Goal: Task Accomplishment & Management: Complete application form

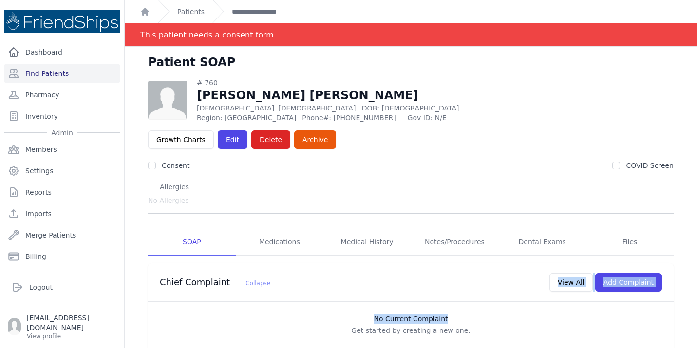
drag, startPoint x: 486, startPoint y: 293, endPoint x: 318, endPoint y: 269, distance: 169.8
click at [318, 269] on div "Chief Complaint Collapse View All Add Complaint No Current Complaint Get starte…" at bounding box center [411, 310] width 526 height 92
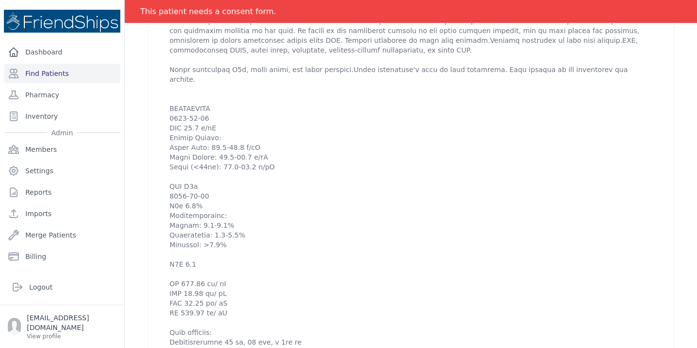
scroll to position [585, 0]
click at [151, 211] on div "2025-Sep-10 10:11 AM create ​ Are you sure? This action cannot be undone! Confi…" at bounding box center [411, 119] width 526 height 604
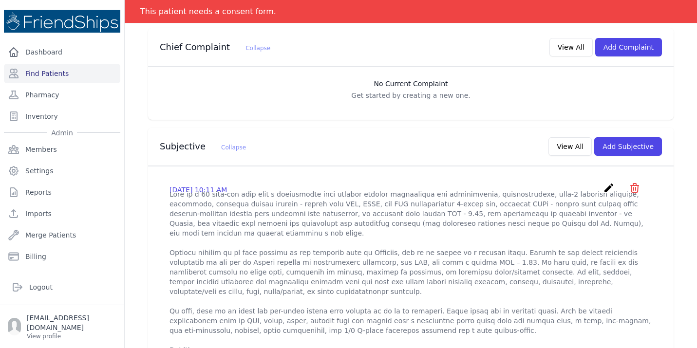
scroll to position [234, 0]
click at [614, 184] on icon "create" at bounding box center [609, 190] width 12 height 12
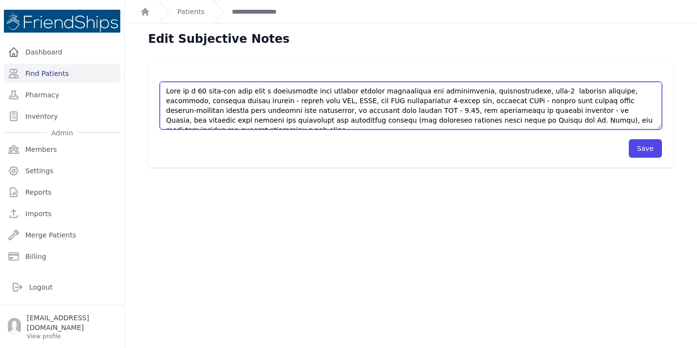
click at [607, 114] on textarea at bounding box center [411, 106] width 502 height 48
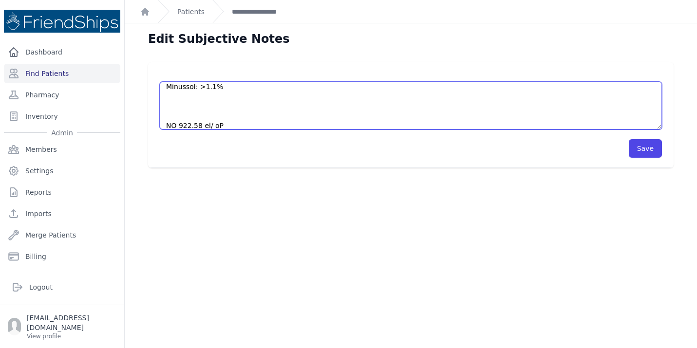
scroll to position [365, 0]
click at [247, 121] on textarea at bounding box center [411, 106] width 502 height 48
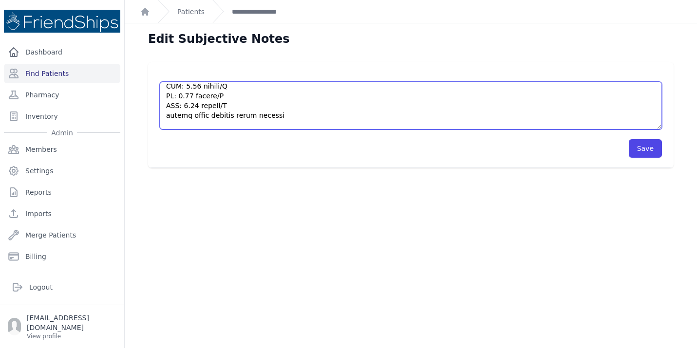
click at [278, 102] on textarea at bounding box center [411, 106] width 502 height 48
click at [278, 95] on textarea at bounding box center [411, 106] width 502 height 48
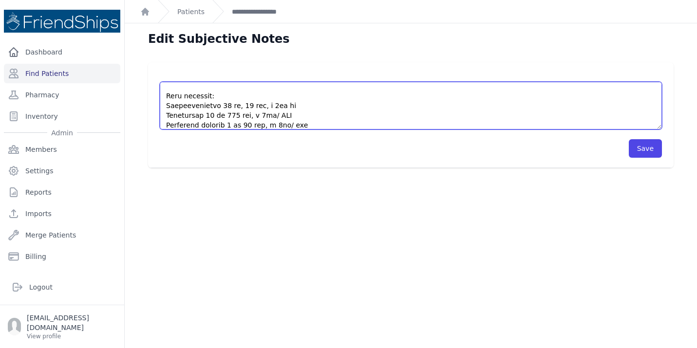
scroll to position [516, 0]
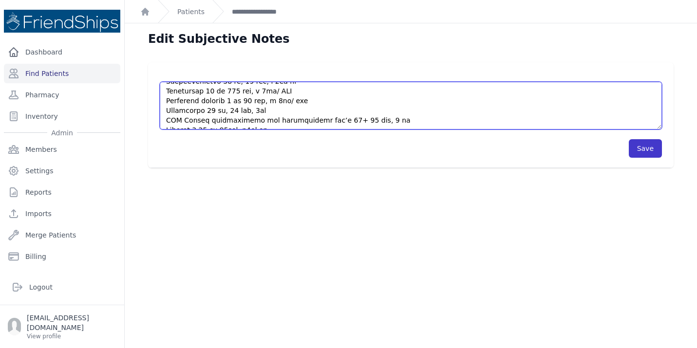
type textarea "This is a 62 year-old male with a complicated past medical history significant …"
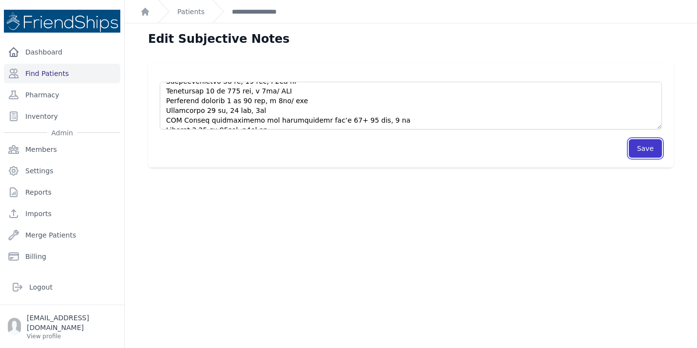
click at [648, 152] on button "Save" at bounding box center [645, 148] width 33 height 19
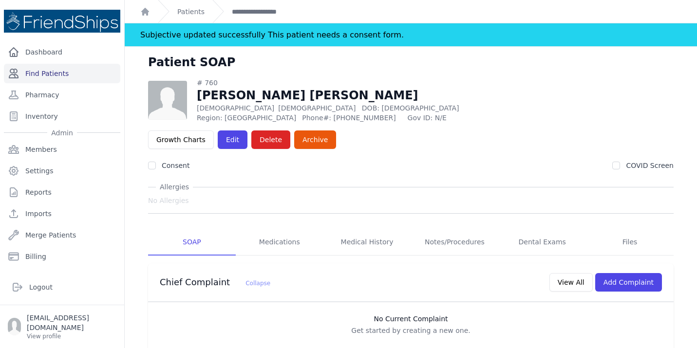
click at [91, 74] on link "Find Patients" at bounding box center [62, 73] width 116 height 19
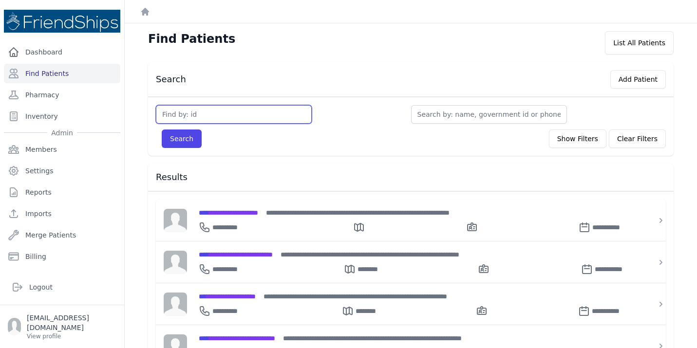
click at [186, 115] on input "text" at bounding box center [234, 114] width 156 height 19
type input "98"
click at [162, 130] on button "Search" at bounding box center [182, 139] width 40 height 19
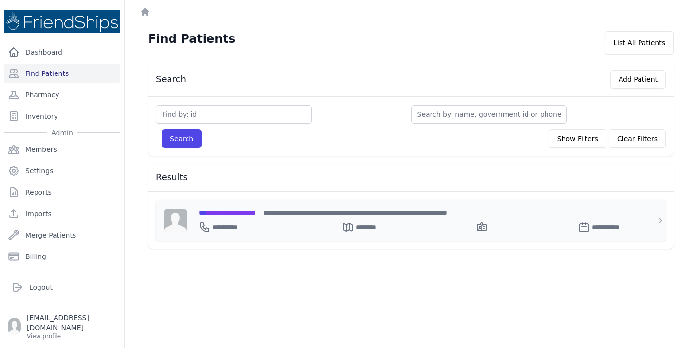
click at [237, 204] on div "**********" at bounding box center [416, 220] width 459 height 41
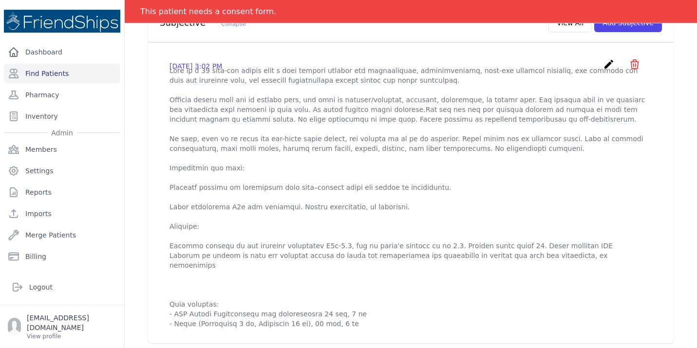
scroll to position [312, 0]
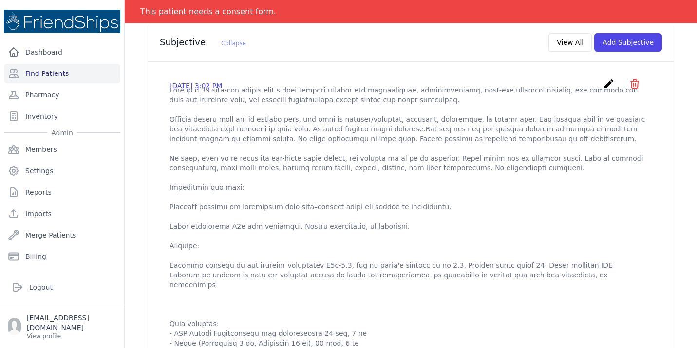
click at [609, 78] on icon "create" at bounding box center [609, 84] width 12 height 12
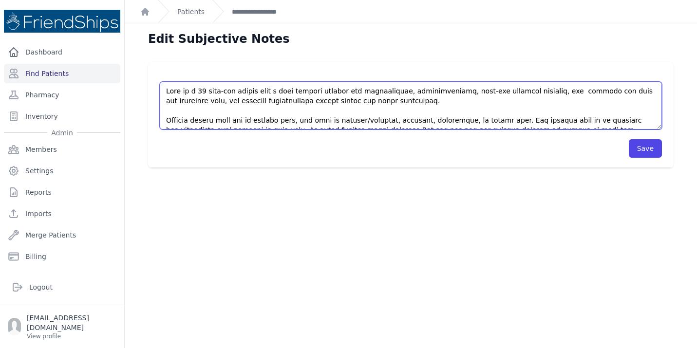
click at [462, 107] on textarea at bounding box center [411, 106] width 502 height 48
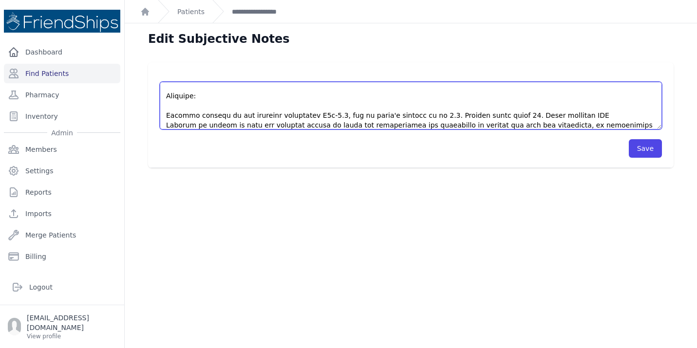
scroll to position [180, 0]
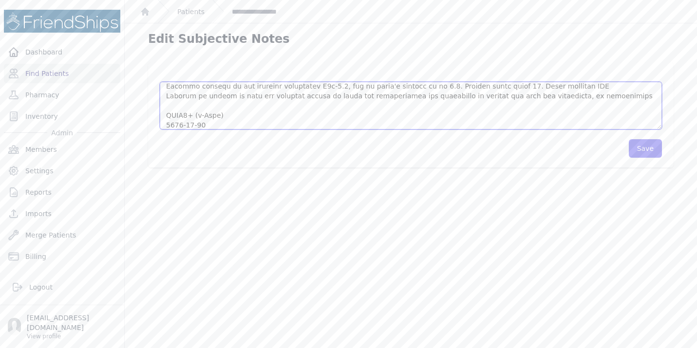
click at [245, 127] on textarea at bounding box center [411, 106] width 502 height 48
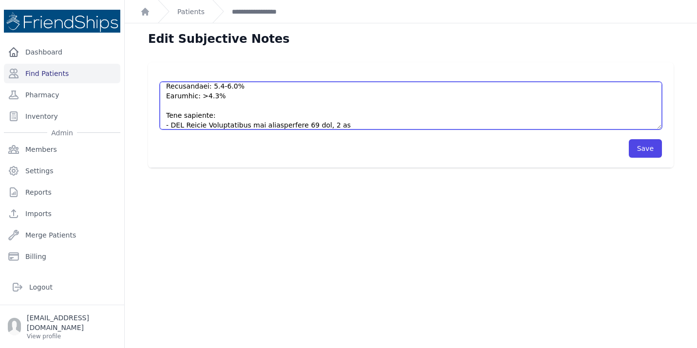
scroll to position [419, 0]
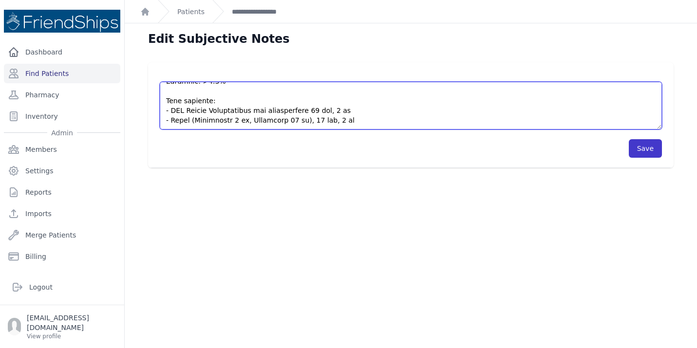
type textarea "Lore ip d 20 sita-con adipis elit s doei tempori utlabor etd magnaaliquae, admi…"
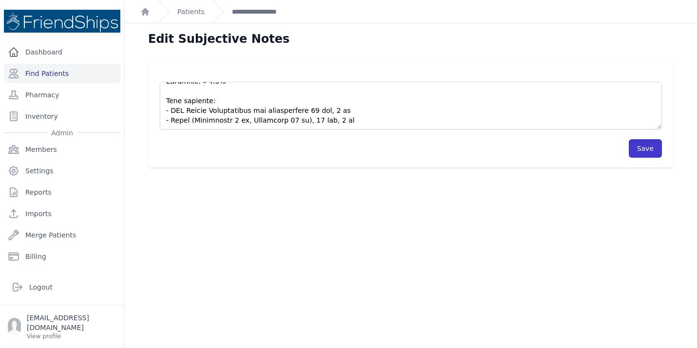
click at [647, 154] on button "Save" at bounding box center [645, 148] width 33 height 19
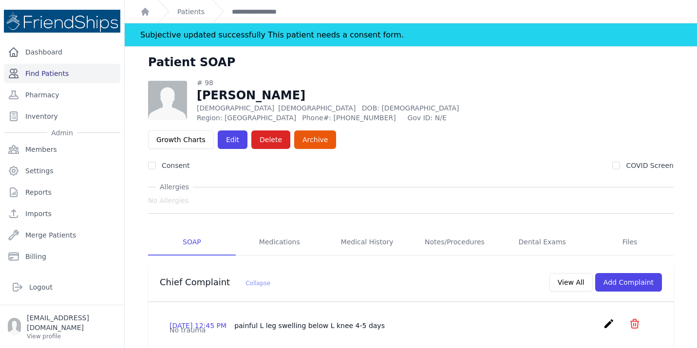
click at [75, 75] on link "Find Patients" at bounding box center [62, 73] width 116 height 19
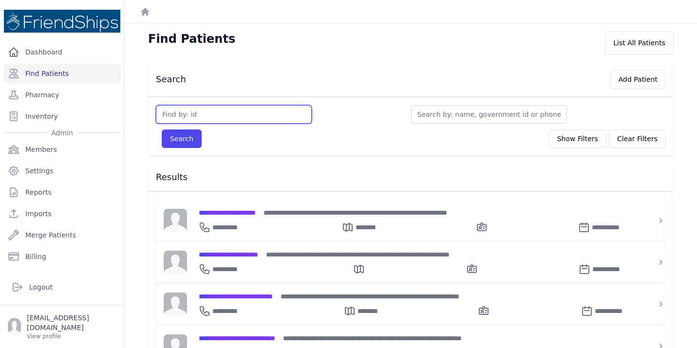
click at [185, 114] on input "text" at bounding box center [234, 114] width 156 height 19
type input "760"
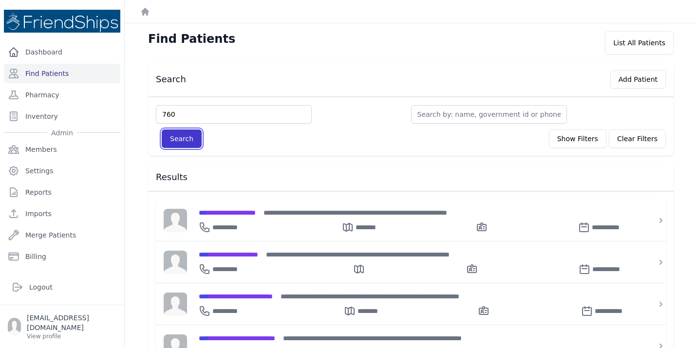
click at [170, 144] on button "Search" at bounding box center [182, 139] width 40 height 19
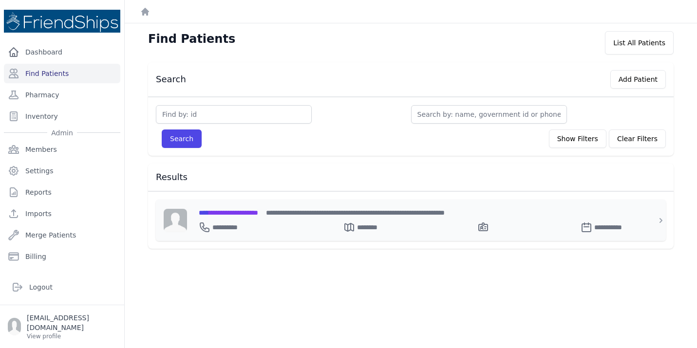
click at [223, 216] on div "**********" at bounding box center [417, 213] width 436 height 10
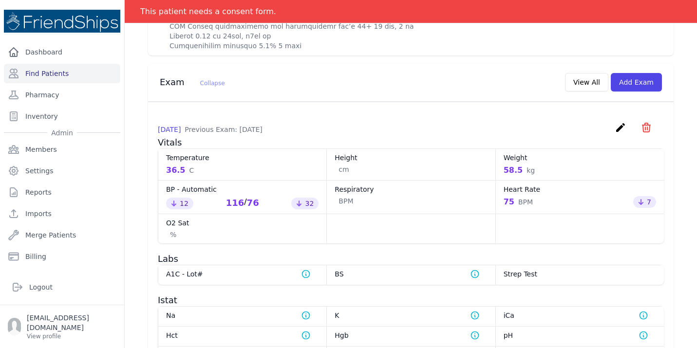
scroll to position [935, 0]
click at [76, 76] on link "Find Patients" at bounding box center [62, 73] width 116 height 19
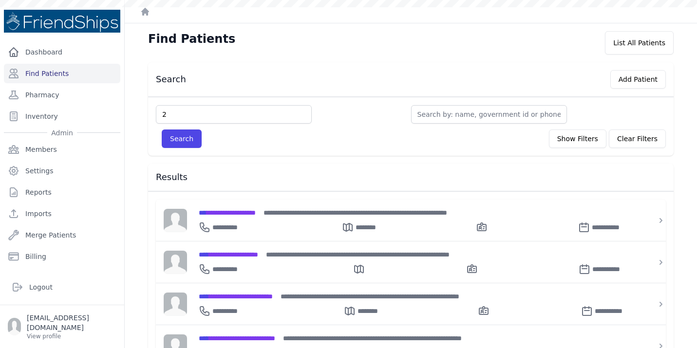
type input "2"
type input "285"
click at [162, 130] on button "Search" at bounding box center [182, 139] width 40 height 19
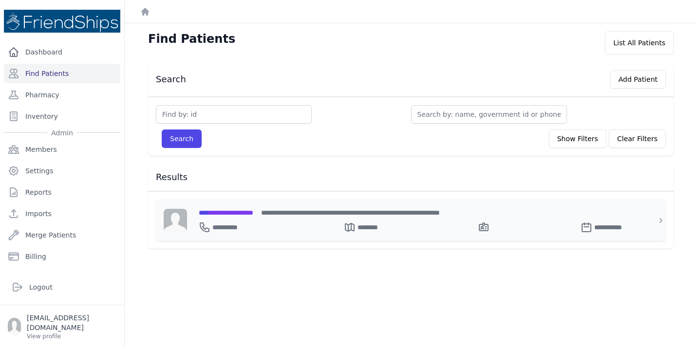
click at [237, 213] on span "**********" at bounding box center [226, 212] width 55 height 7
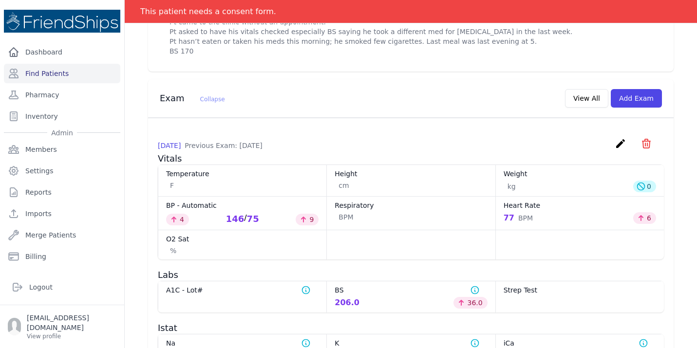
scroll to position [390, 0]
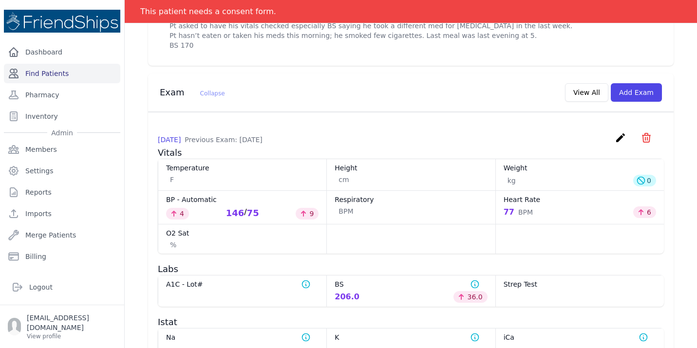
click at [76, 74] on link "Find Patients" at bounding box center [62, 73] width 116 height 19
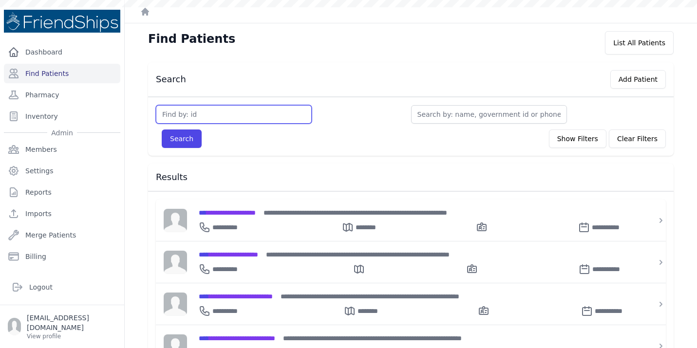
click at [186, 112] on input "text" at bounding box center [234, 114] width 156 height 19
type input "769"
click at [162, 130] on button "Search" at bounding box center [182, 139] width 40 height 19
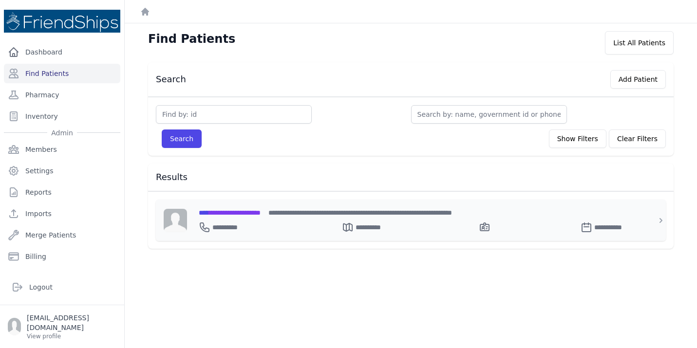
click at [218, 215] on span "**********" at bounding box center [230, 212] width 62 height 7
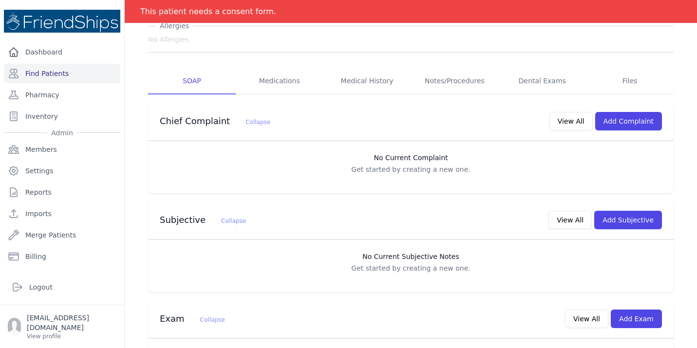
scroll to position [136, 0]
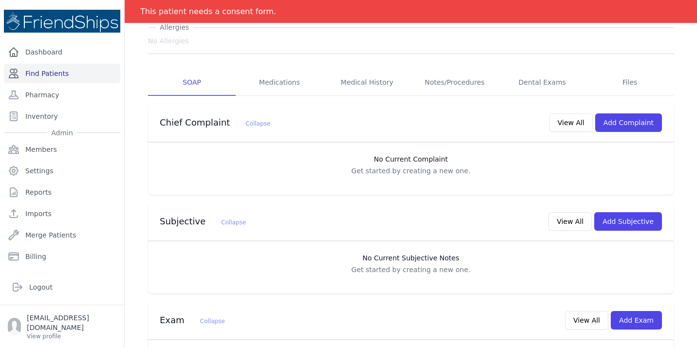
click at [54, 76] on link "Find Patients" at bounding box center [62, 73] width 116 height 19
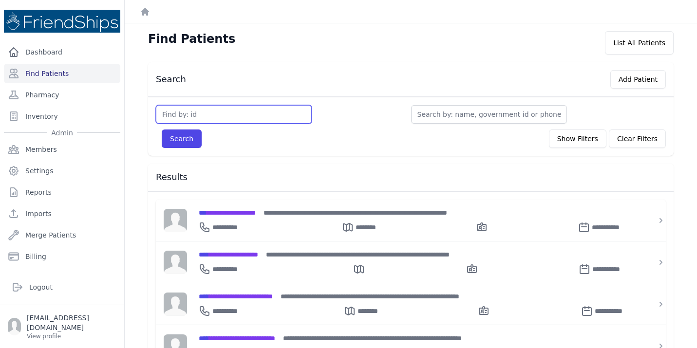
click at [204, 123] on input "text" at bounding box center [234, 114] width 156 height 19
type input "621"
click at [162, 130] on button "Search" at bounding box center [182, 139] width 40 height 19
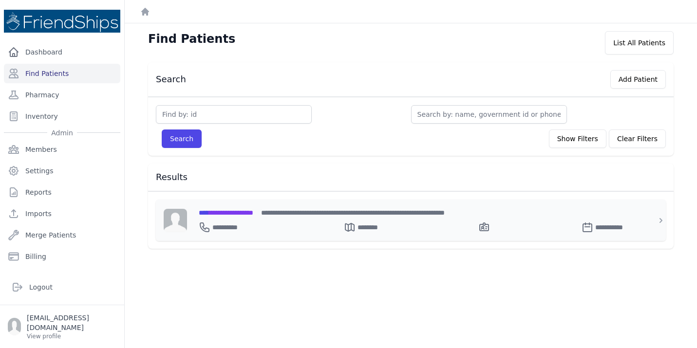
click at [226, 212] on span "**********" at bounding box center [226, 212] width 55 height 7
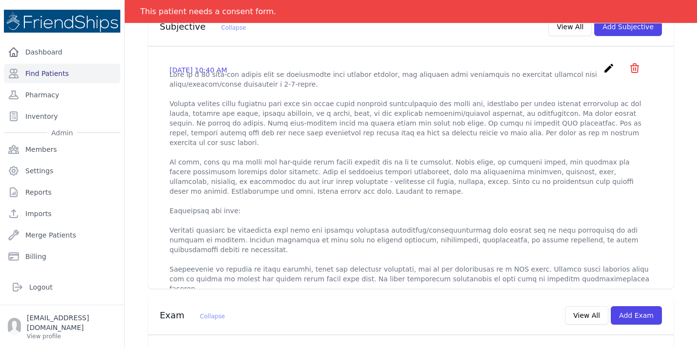
scroll to position [312, 0]
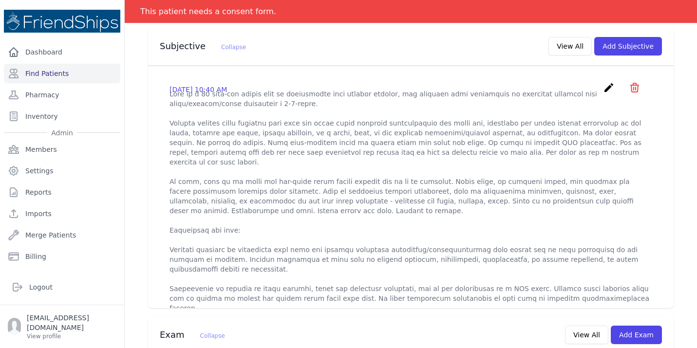
click at [609, 82] on icon "create" at bounding box center [609, 88] width 12 height 12
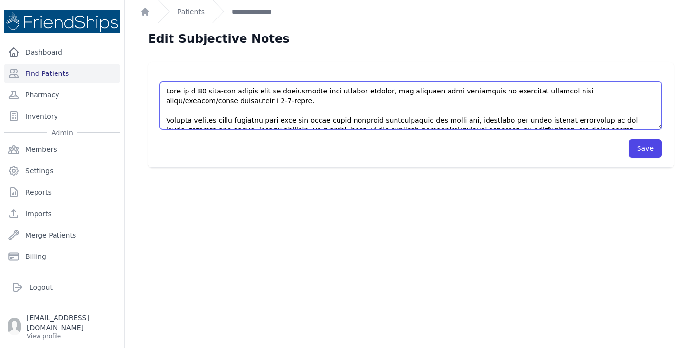
click at [568, 121] on textarea at bounding box center [411, 106] width 502 height 48
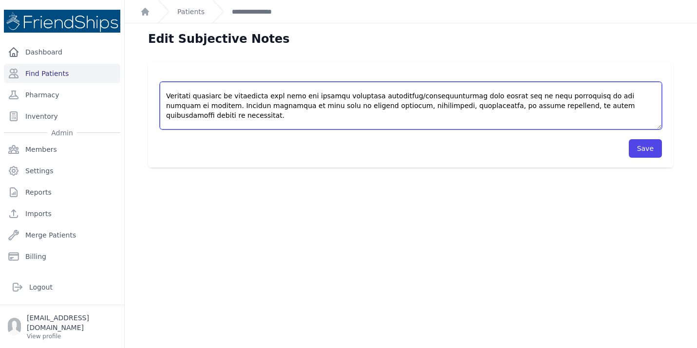
scroll to position [170, 0]
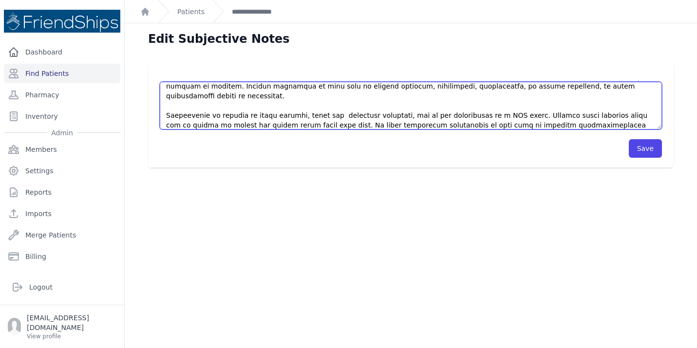
click at [254, 123] on textarea at bounding box center [411, 106] width 502 height 48
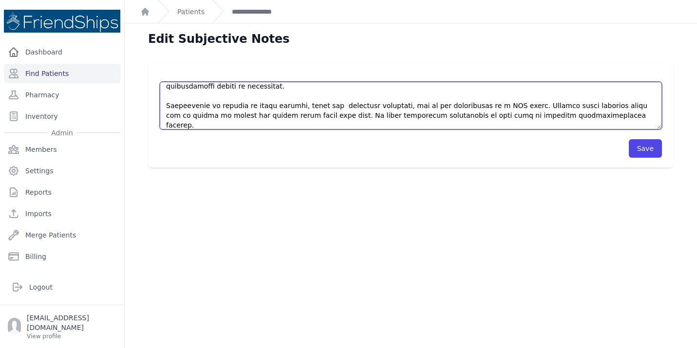
click at [183, 115] on textarea at bounding box center [411, 106] width 502 height 48
click at [280, 125] on textarea at bounding box center [411, 106] width 502 height 48
click at [211, 127] on textarea at bounding box center [411, 106] width 502 height 48
click at [270, 127] on textarea at bounding box center [411, 106] width 502 height 48
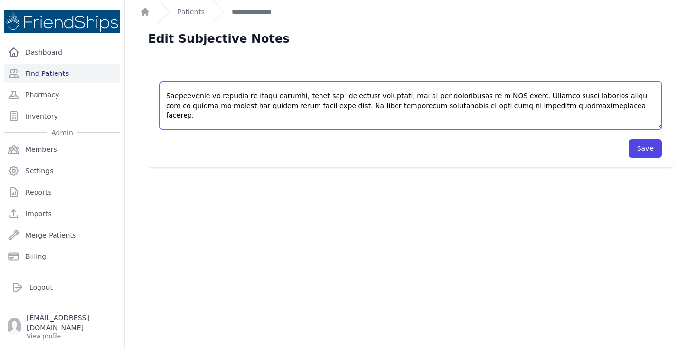
click at [168, 127] on textarea at bounding box center [411, 106] width 502 height 48
click at [253, 125] on textarea at bounding box center [411, 106] width 502 height 48
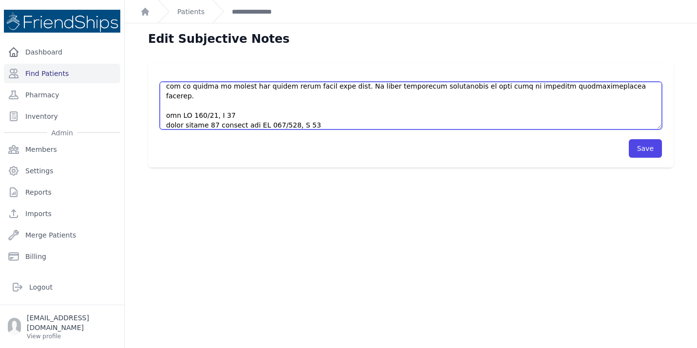
scroll to position [219, 0]
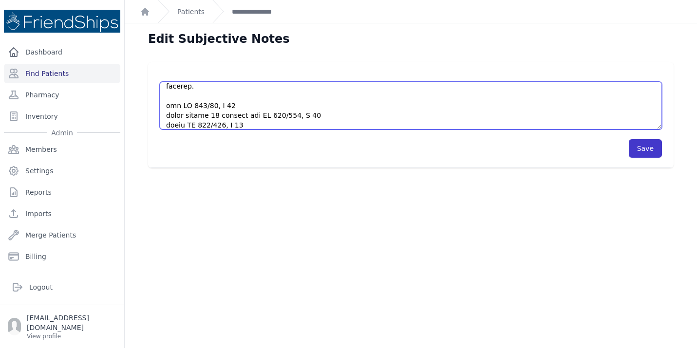
type textarea "This is a 51 year-old female with no significant past medical history, who pres…"
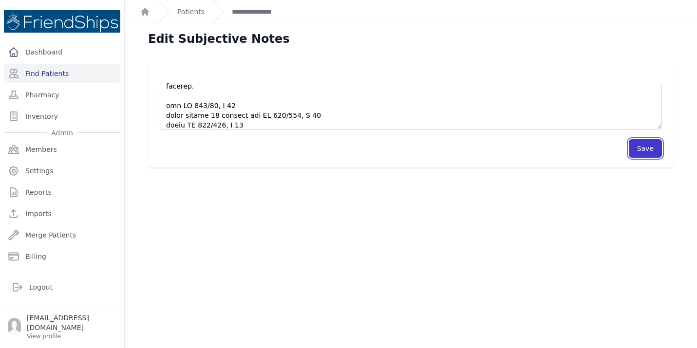
click at [647, 149] on button "Save" at bounding box center [645, 148] width 33 height 19
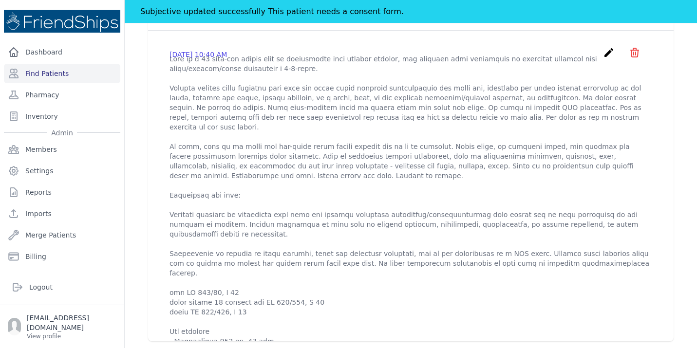
scroll to position [390, 0]
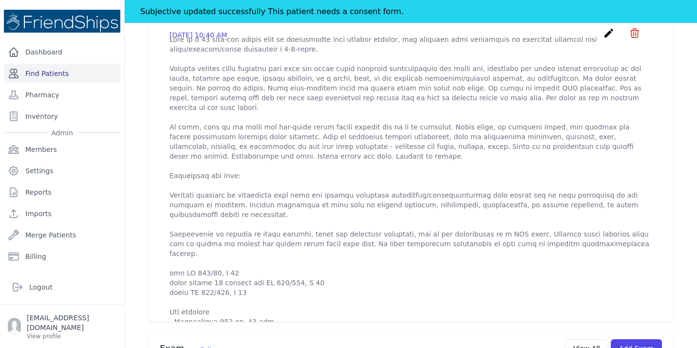
click at [56, 76] on link "Find Patients" at bounding box center [62, 73] width 116 height 19
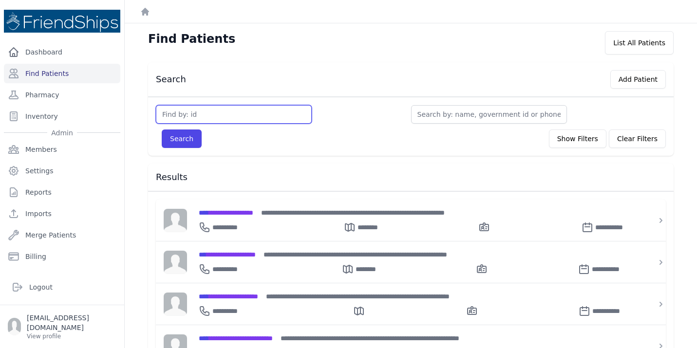
click at [212, 116] on input "text" at bounding box center [234, 114] width 156 height 19
type input "323"
click at [162, 130] on button "Search" at bounding box center [182, 139] width 40 height 19
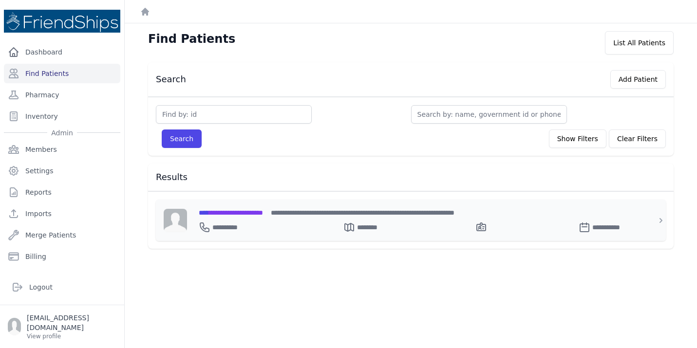
click at [227, 218] on div "**********" at bounding box center [417, 226] width 436 height 16
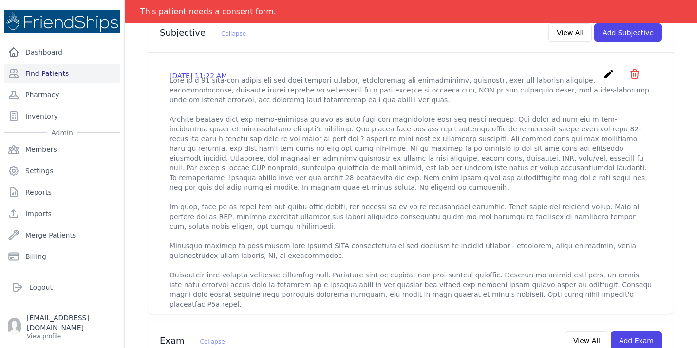
scroll to position [312, 0]
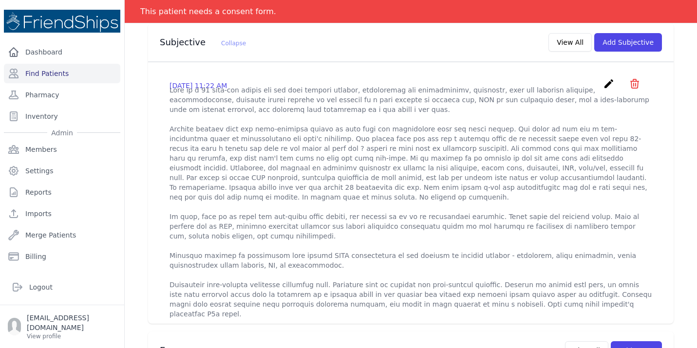
click at [609, 78] on icon "create" at bounding box center [609, 84] width 12 height 12
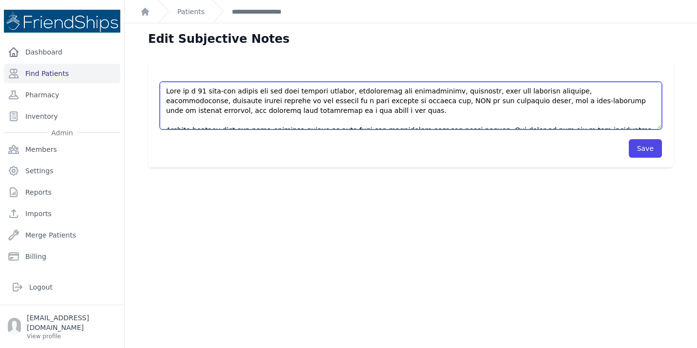
click at [448, 113] on textarea at bounding box center [411, 106] width 502 height 48
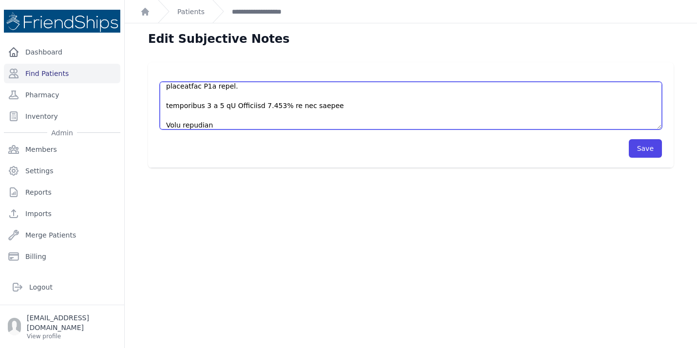
scroll to position [239, 0]
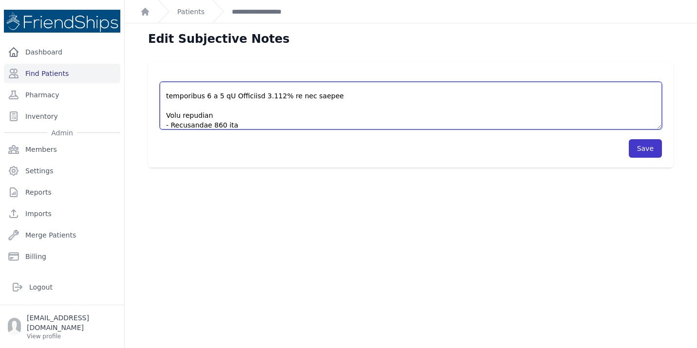
type textarea "This is a 51 year-old female for the past medical history, significant for hype…"
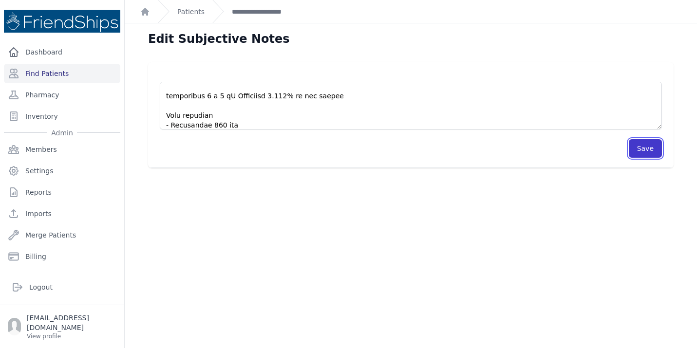
click at [647, 145] on button "Save" at bounding box center [645, 148] width 33 height 19
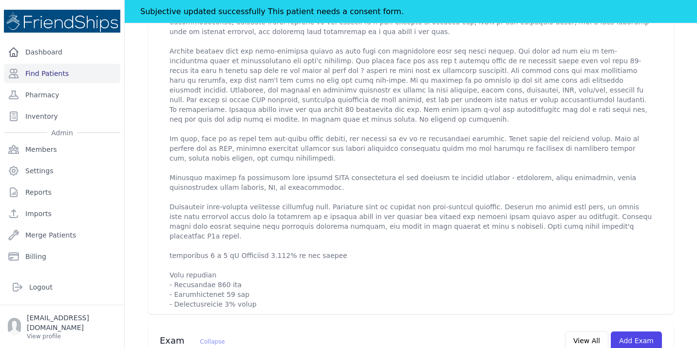
scroll to position [429, 0]
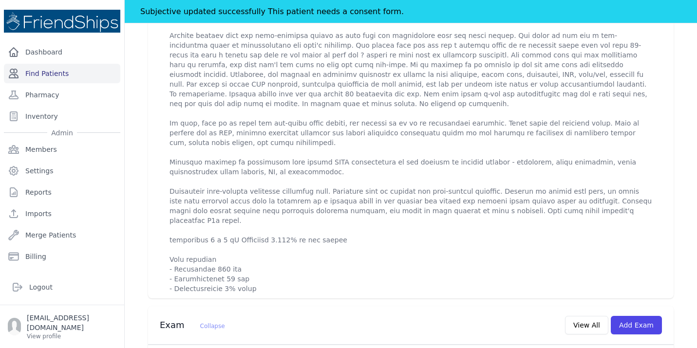
click at [55, 77] on link "Find Patients" at bounding box center [62, 73] width 116 height 19
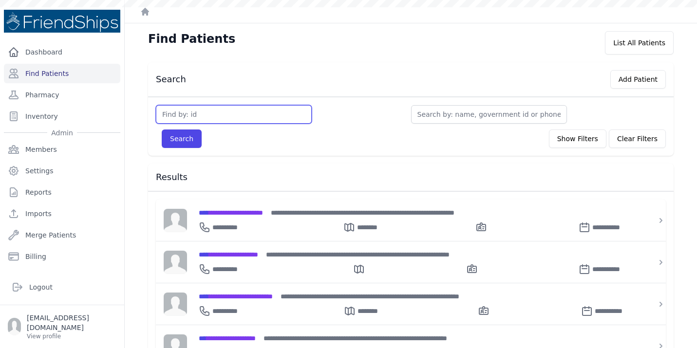
click at [184, 111] on input "text" at bounding box center [234, 114] width 156 height 19
type input "137"
click at [162, 130] on button "Search" at bounding box center [182, 139] width 40 height 19
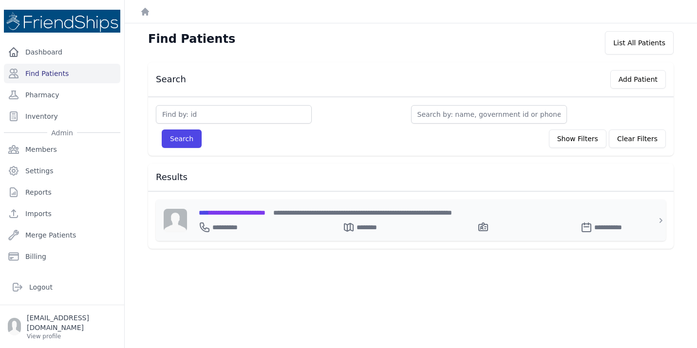
click at [248, 213] on span "**********" at bounding box center [232, 212] width 67 height 7
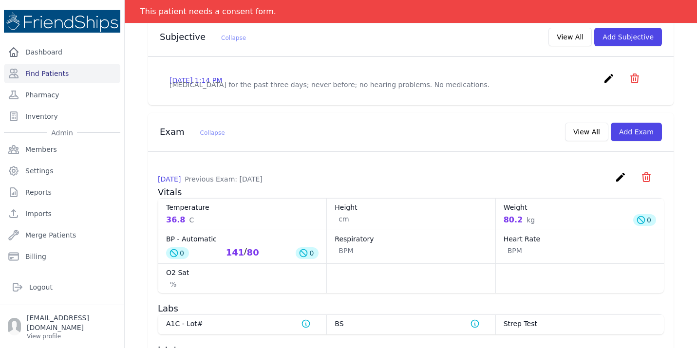
scroll to position [331, 0]
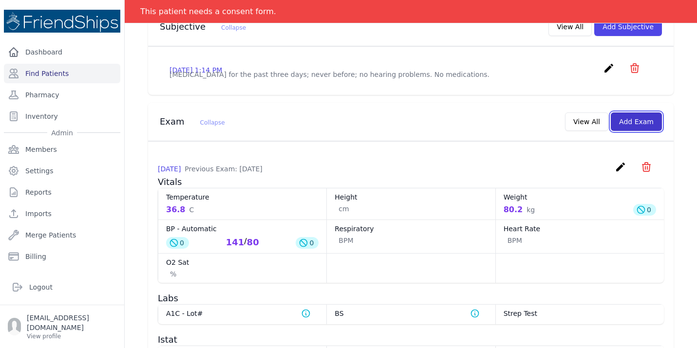
click at [646, 113] on button "Add Exam" at bounding box center [636, 122] width 51 height 19
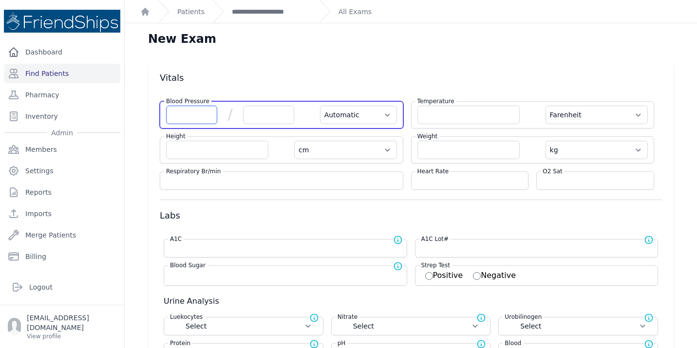
click at [181, 119] on input "number" at bounding box center [191, 115] width 51 height 19
type input "153"
select select "Automatic"
select select "F"
select select "cm"
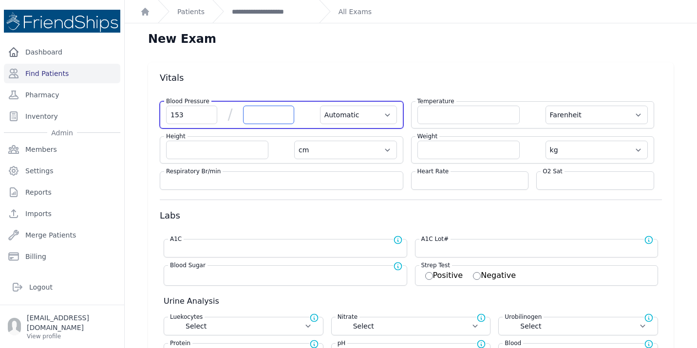
select select "kg"
select select
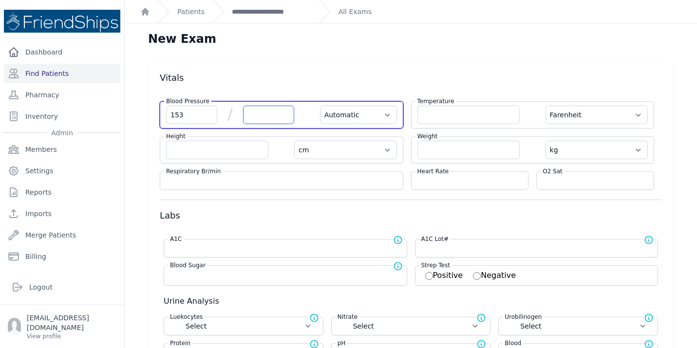
select select
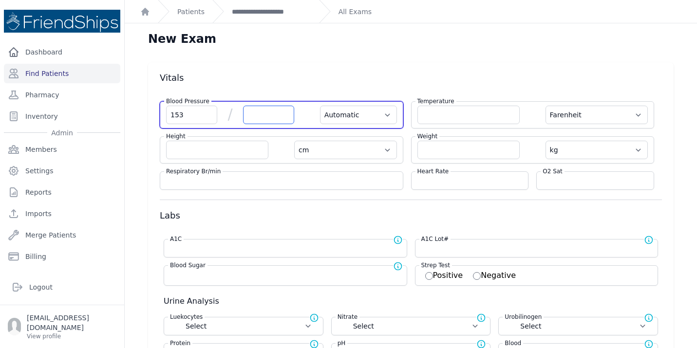
select select
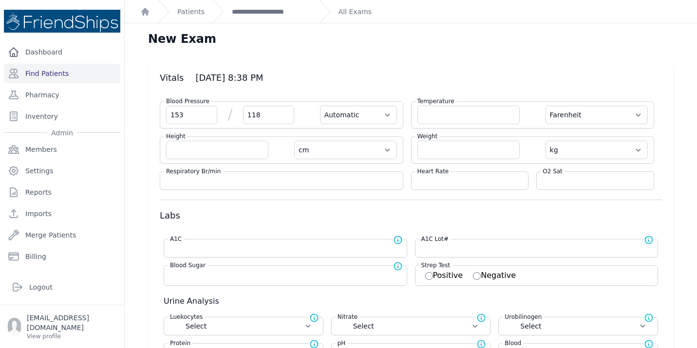
type input "118"
click at [443, 181] on input "number" at bounding box center [469, 181] width 105 height 10
select select "Automatic"
select select "F"
select select "cm"
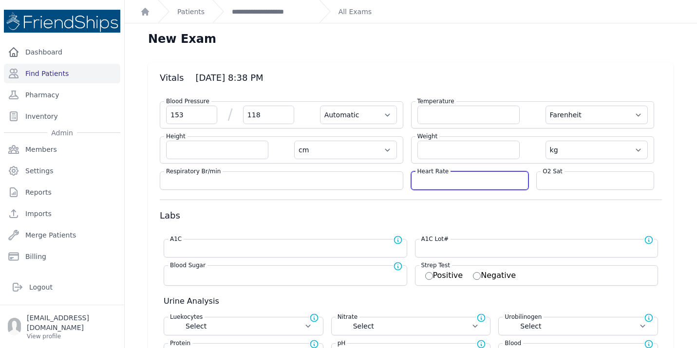
select select "kg"
select select
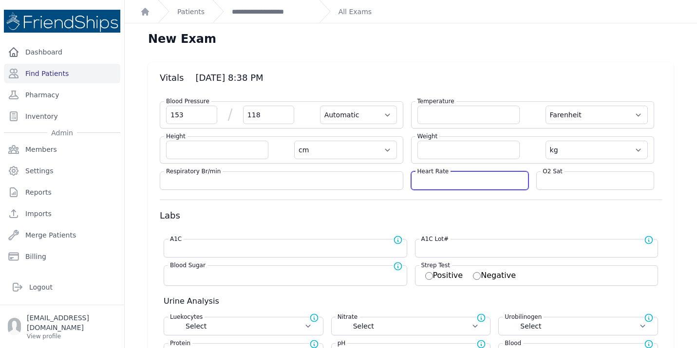
select select
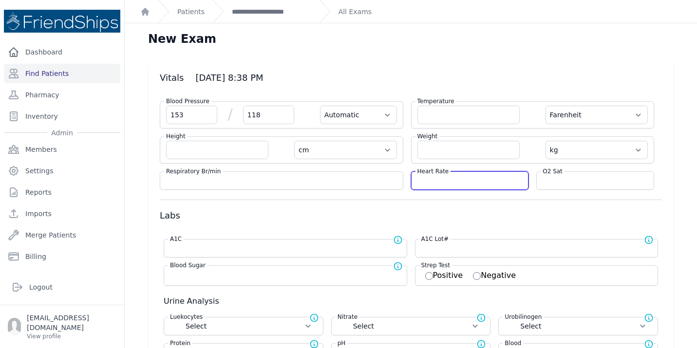
select select
type input "80"
select select "Automatic"
select select "F"
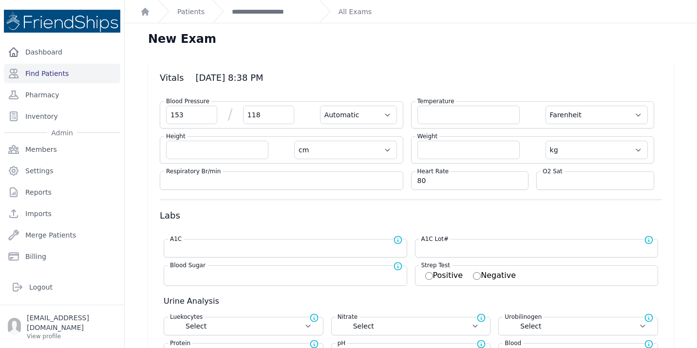
select select "cm"
select select "kg"
select select
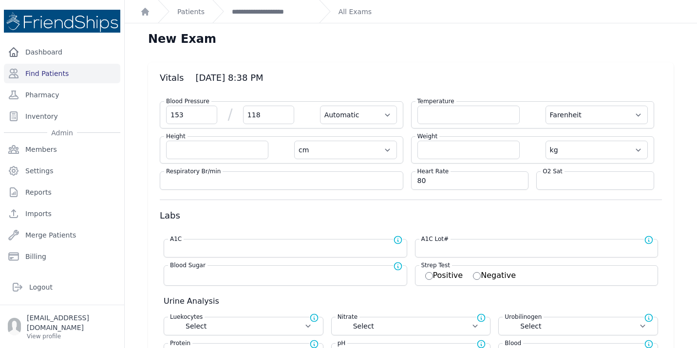
select select
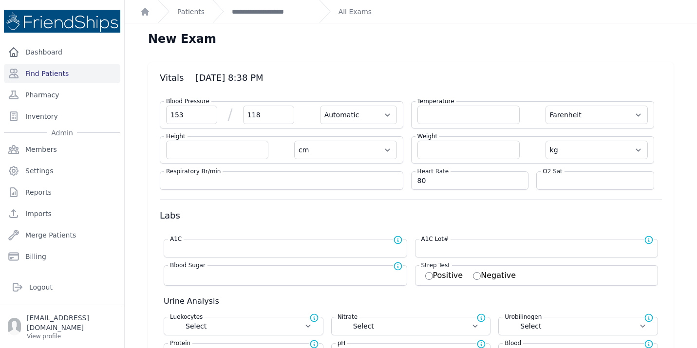
select select
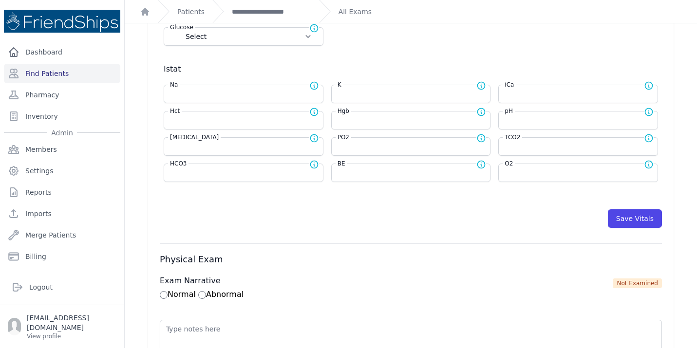
scroll to position [370, 0]
click at [645, 218] on button "Save Vitals" at bounding box center [635, 217] width 54 height 19
click at [281, 10] on link "**********" at bounding box center [271, 12] width 79 height 10
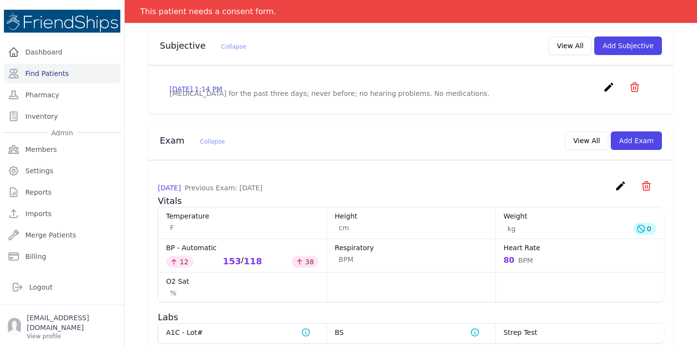
scroll to position [331, 0]
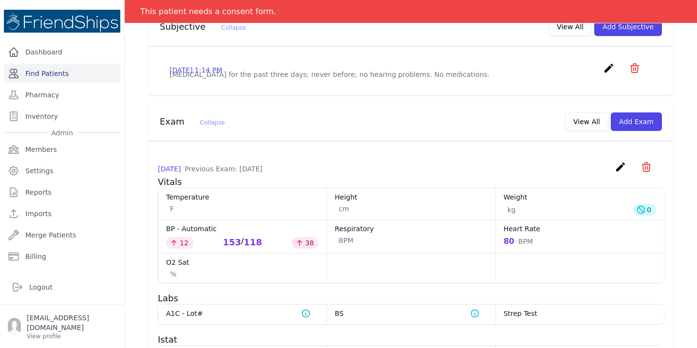
click at [75, 79] on link "Find Patients" at bounding box center [62, 73] width 116 height 19
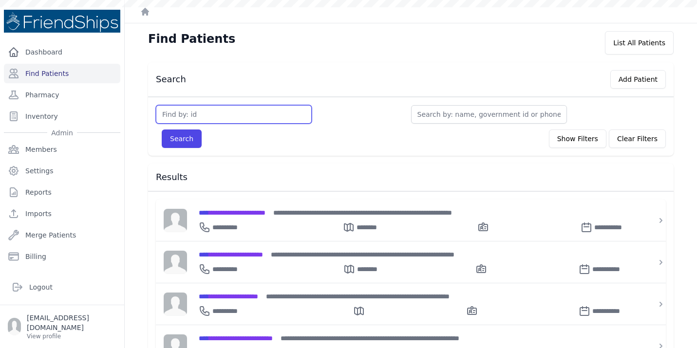
click at [186, 110] on input "text" at bounding box center [234, 114] width 156 height 19
type input "770"
click at [162, 130] on button "Search" at bounding box center [182, 139] width 40 height 19
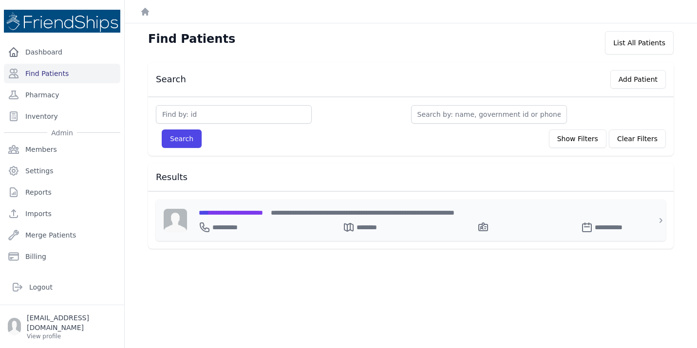
click at [228, 209] on span "**********" at bounding box center [231, 212] width 64 height 7
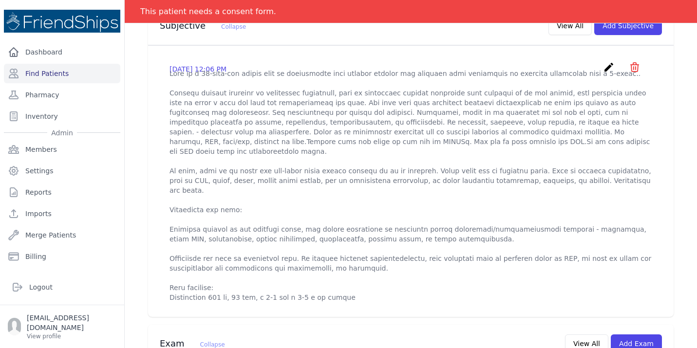
scroll to position [331, 0]
click at [607, 62] on icon "create" at bounding box center [609, 68] width 12 height 12
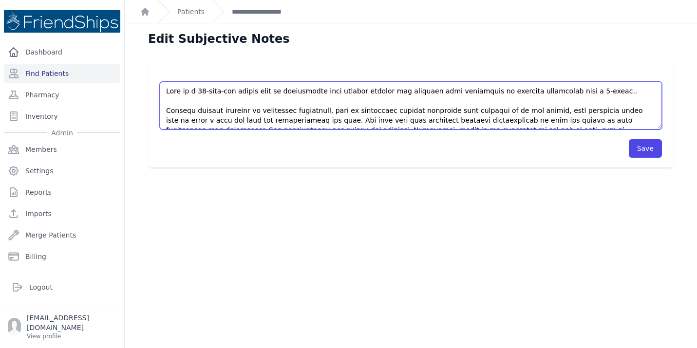
click at [472, 107] on textarea at bounding box center [411, 106] width 502 height 48
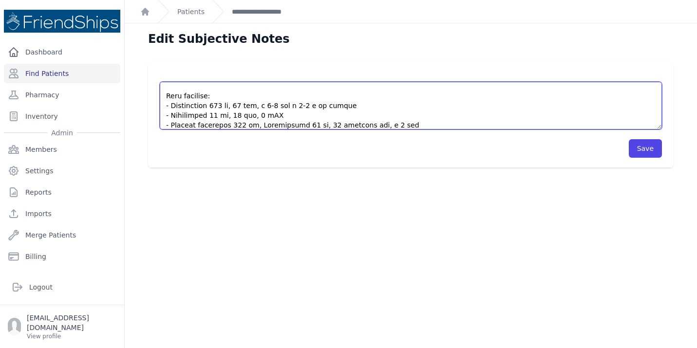
scroll to position [205, 0]
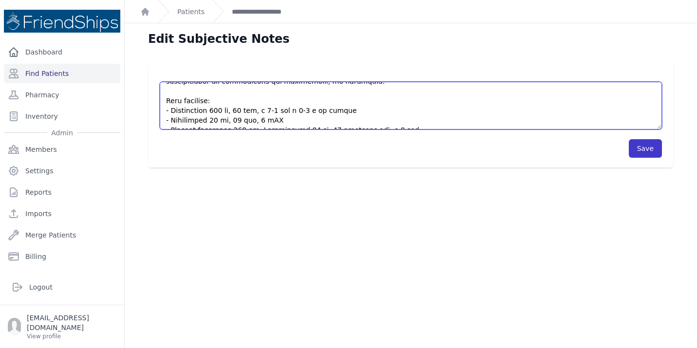
type textarea "This is a 58-year-old female with no significant past medical history who prese…"
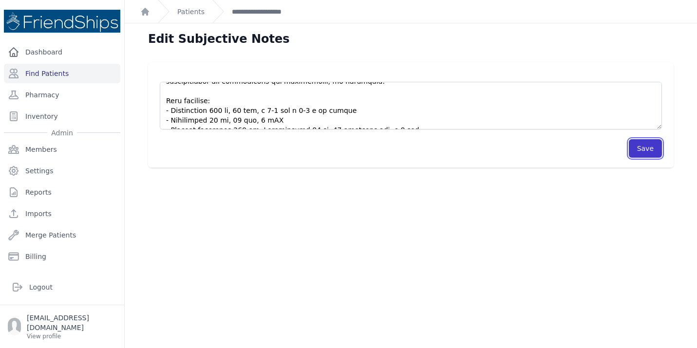
click at [650, 152] on button "Save" at bounding box center [645, 148] width 33 height 19
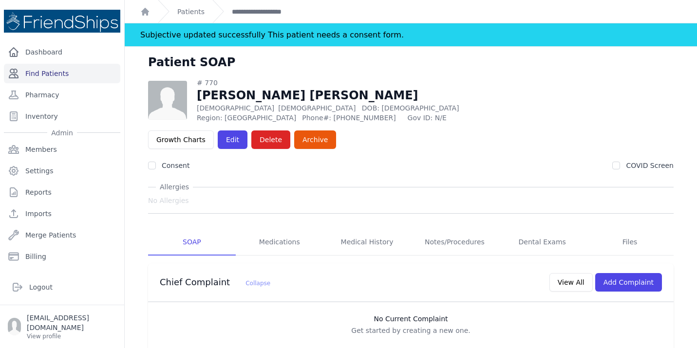
click at [86, 74] on link "Find Patients" at bounding box center [62, 73] width 116 height 19
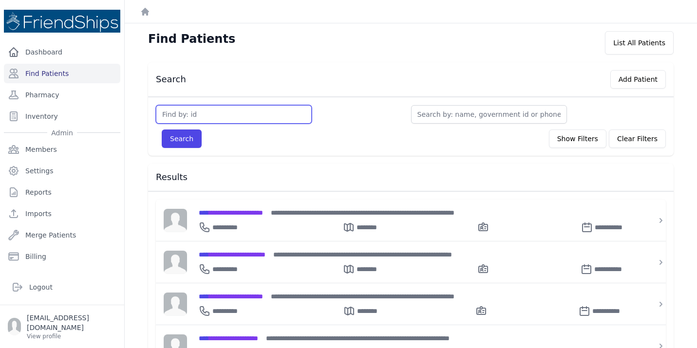
click at [176, 115] on input "text" at bounding box center [234, 114] width 156 height 19
type input "771"
click at [162, 130] on button "Search" at bounding box center [182, 139] width 40 height 19
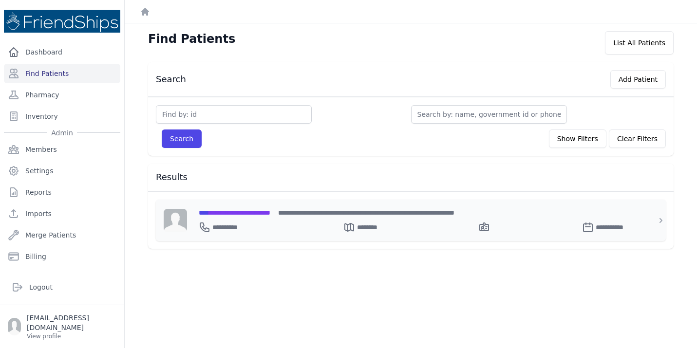
click at [246, 212] on span "**********" at bounding box center [235, 212] width 72 height 7
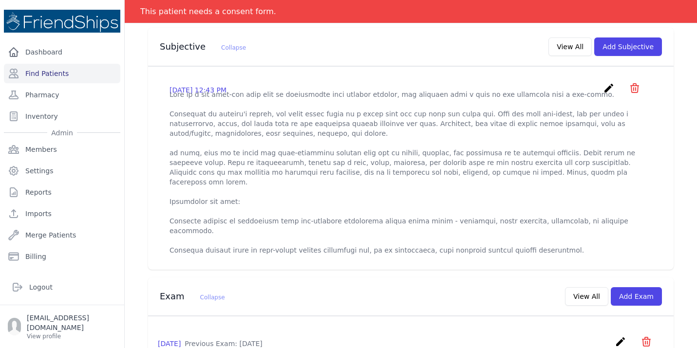
scroll to position [312, 0]
click at [613, 82] on icon "create" at bounding box center [609, 88] width 12 height 12
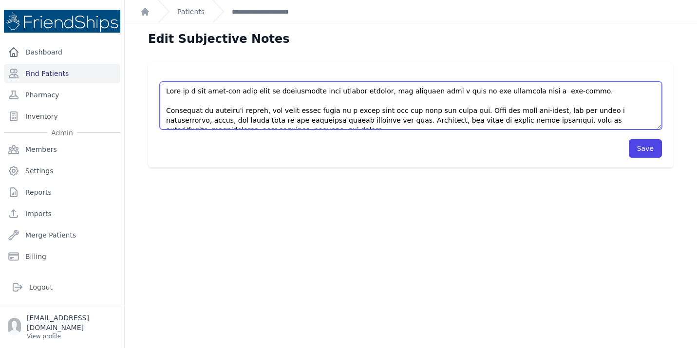
click at [594, 115] on textarea at bounding box center [411, 106] width 502 height 48
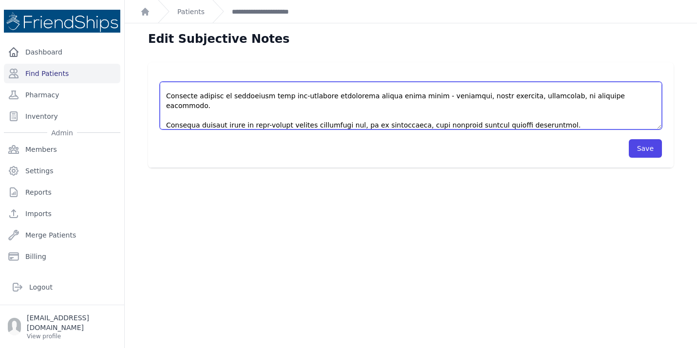
scroll to position [132, 0]
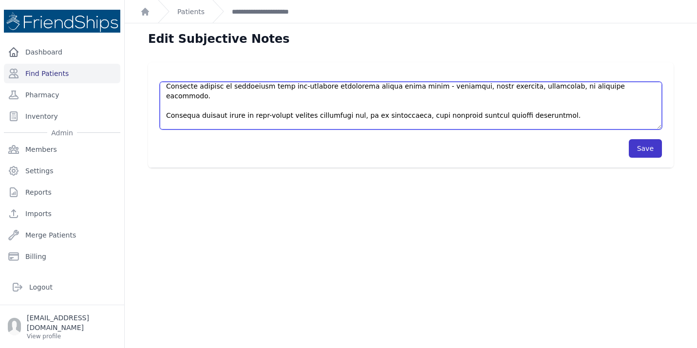
type textarea "This is a two year-old [DEMOGRAPHIC_DATA] with no significant past medical hist…"
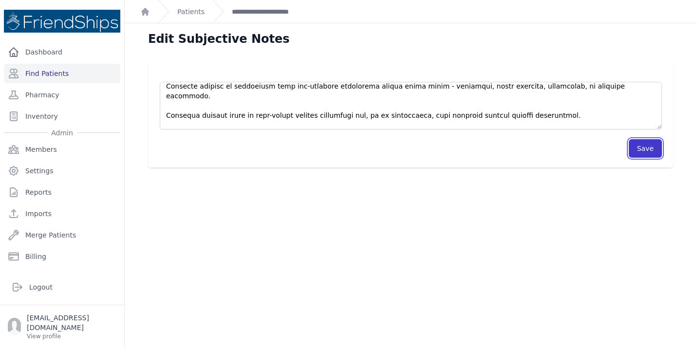
click at [642, 153] on button "Save" at bounding box center [645, 148] width 33 height 19
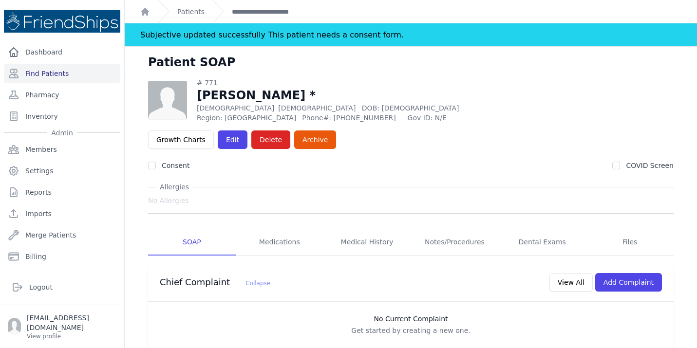
click at [46, 81] on link "Find Patients" at bounding box center [62, 73] width 116 height 19
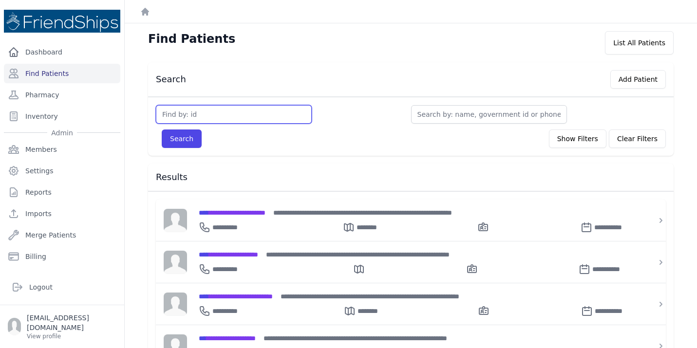
click at [173, 113] on input "text" at bounding box center [234, 114] width 156 height 19
type input "419"
click at [162, 130] on button "Search" at bounding box center [182, 139] width 40 height 19
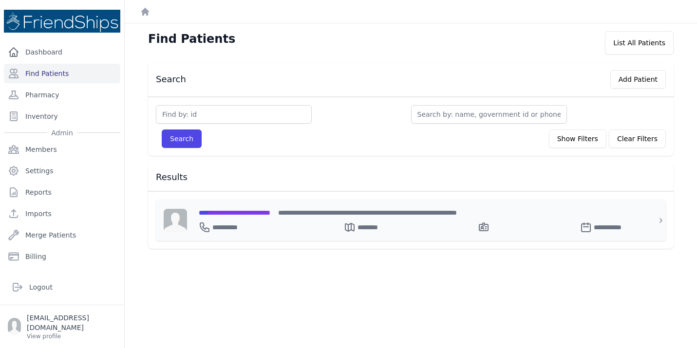
click at [227, 208] on div "**********" at bounding box center [417, 213] width 436 height 10
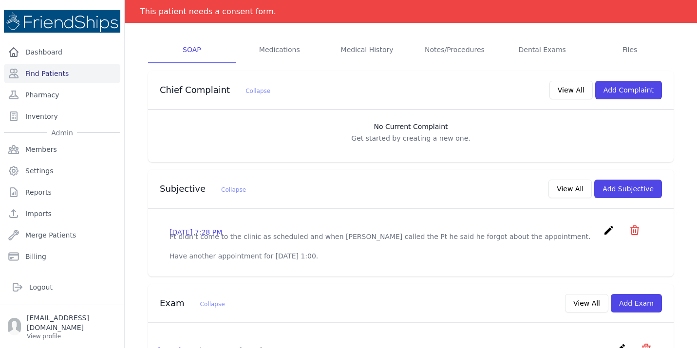
scroll to position [195, 0]
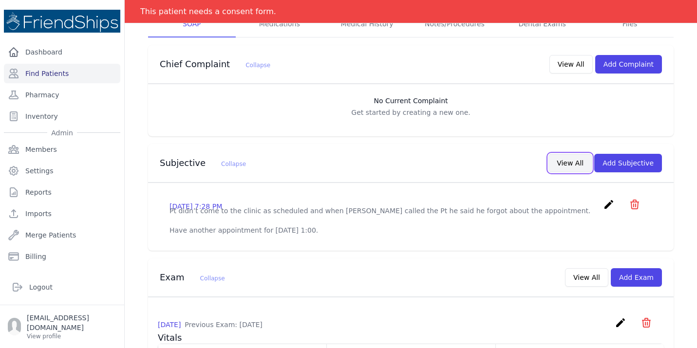
click at [568, 154] on button "View All" at bounding box center [570, 163] width 43 height 19
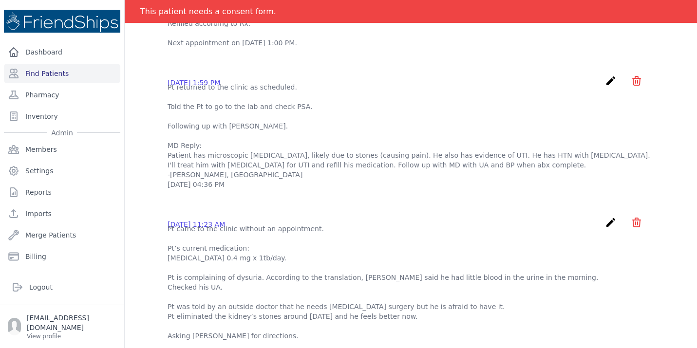
scroll to position [0, 0]
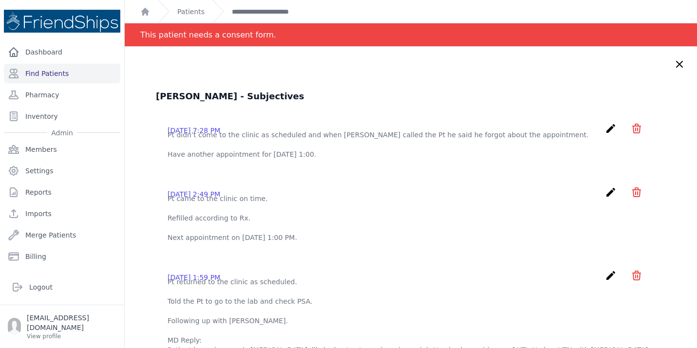
click at [679, 65] on icon at bounding box center [680, 64] width 12 height 12
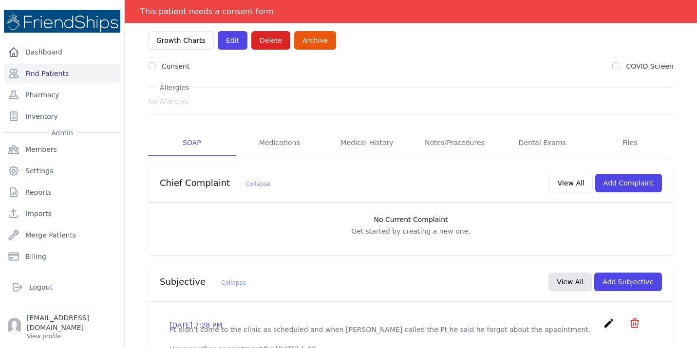
scroll to position [97, 0]
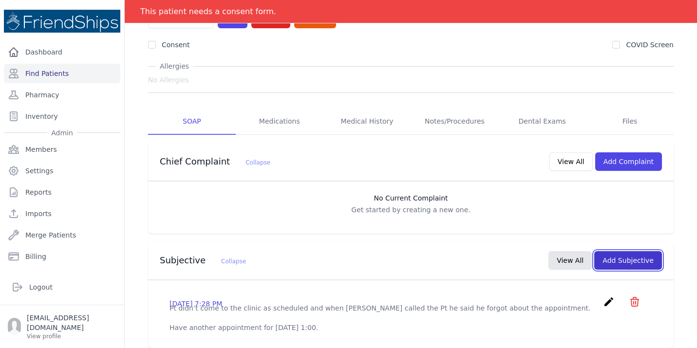
click at [623, 251] on button "Add Subjective" at bounding box center [628, 260] width 68 height 19
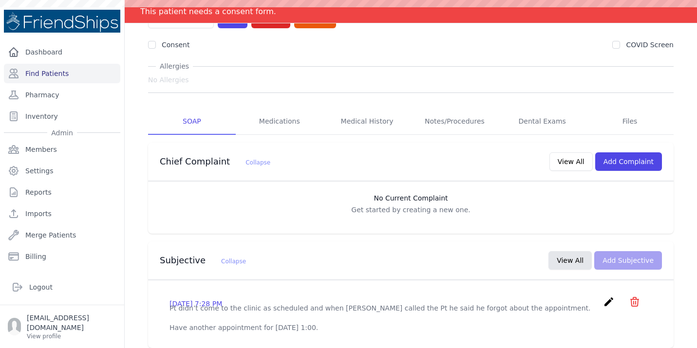
scroll to position [0, 0]
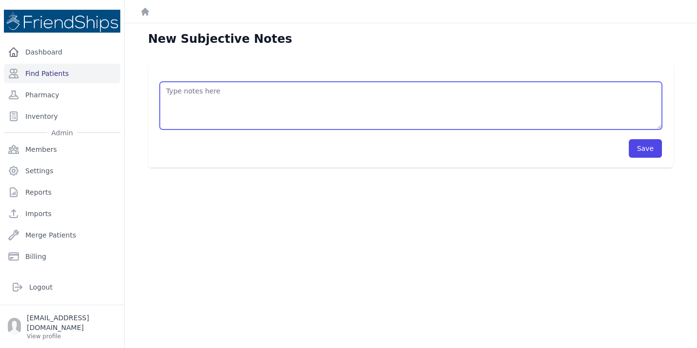
click at [204, 106] on textarea at bounding box center [411, 106] width 502 height 48
type textarea "p"
type textarea "Pt didn't show up to the clinic and didn't announce he is not coming."
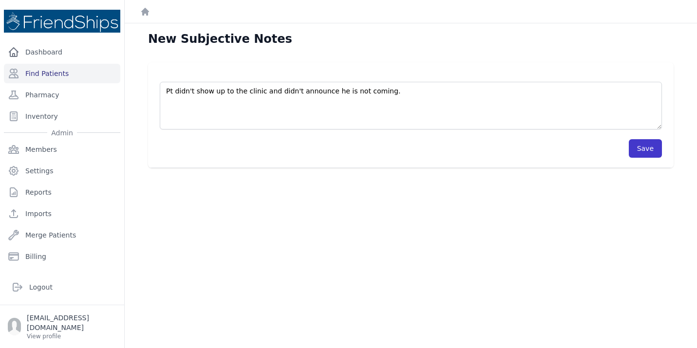
click at [646, 154] on button "Save" at bounding box center [645, 148] width 33 height 19
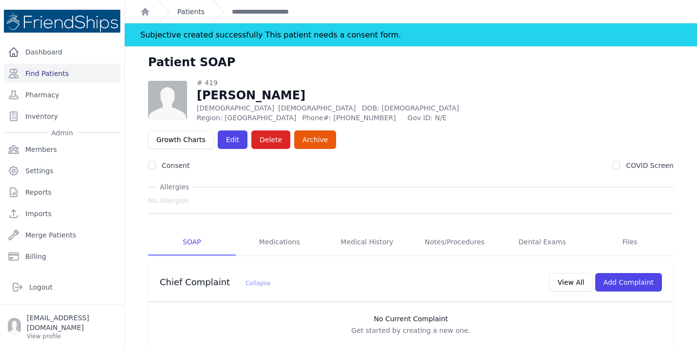
click at [191, 14] on link "Patients" at bounding box center [190, 12] width 27 height 10
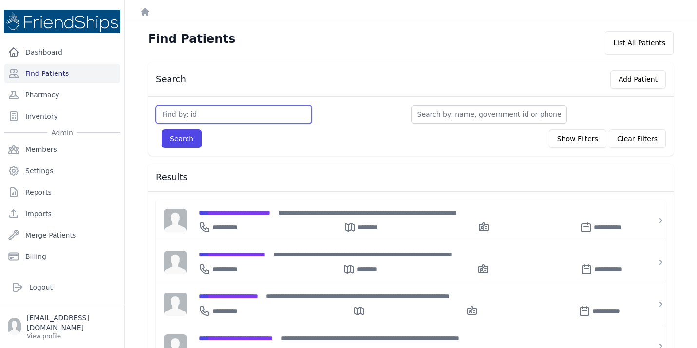
click at [178, 120] on input "text" at bounding box center [234, 114] width 156 height 19
type input "98"
click at [162, 130] on button "Search" at bounding box center [182, 139] width 40 height 19
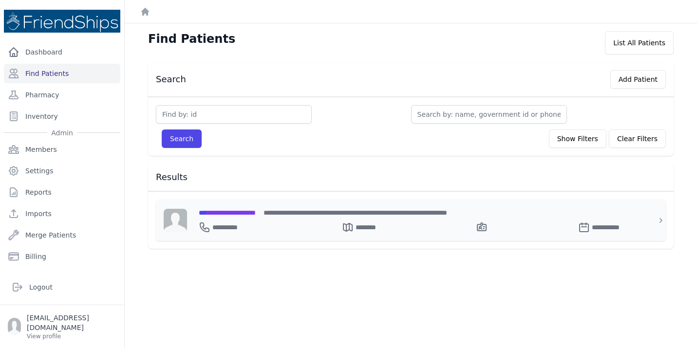
click at [226, 213] on span "**********" at bounding box center [227, 212] width 57 height 7
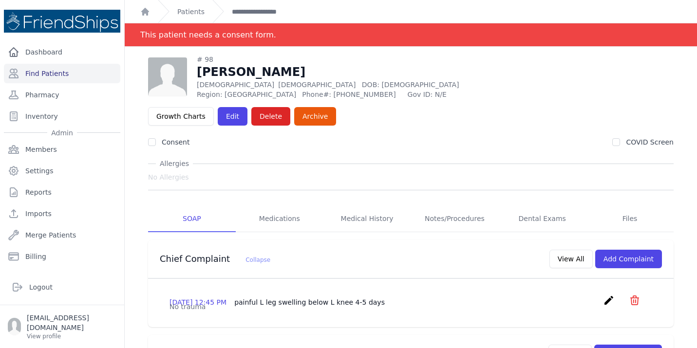
click at [193, 12] on link "Patients" at bounding box center [190, 12] width 27 height 10
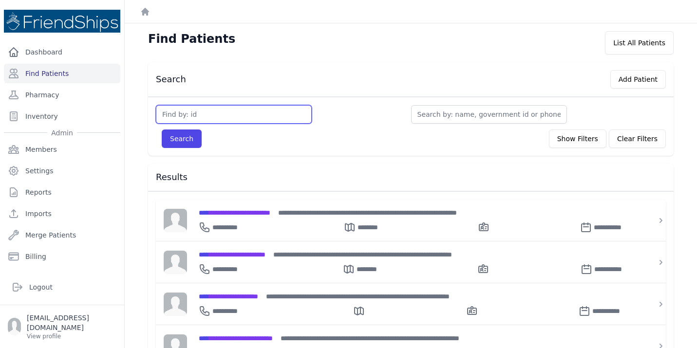
click at [191, 112] on input "text" at bounding box center [234, 114] width 156 height 19
type input "746"
click at [162, 130] on button "Search" at bounding box center [182, 139] width 40 height 19
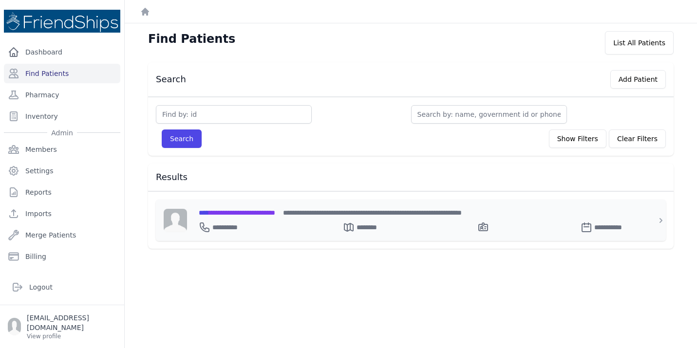
click at [265, 215] on span "**********" at bounding box center [237, 212] width 76 height 7
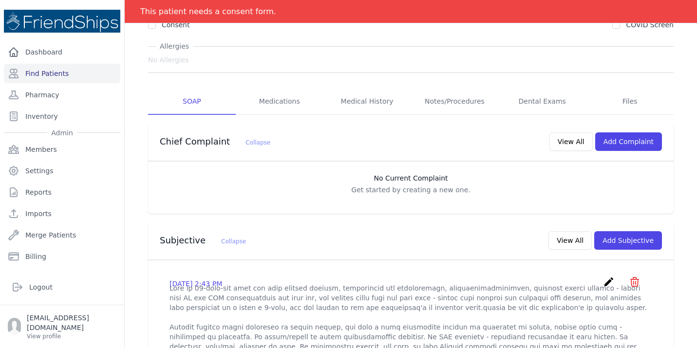
scroll to position [117, 0]
click at [608, 277] on icon "create" at bounding box center [609, 283] width 12 height 12
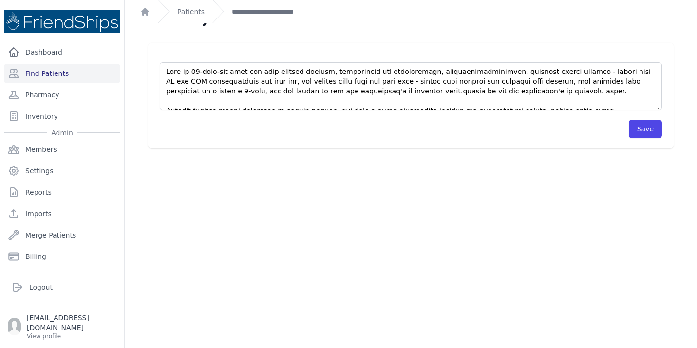
scroll to position [23, 0]
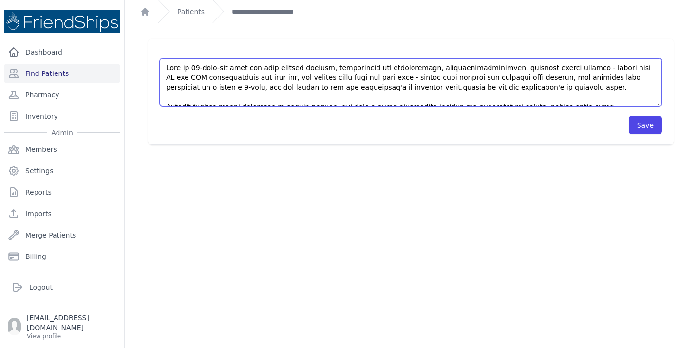
click at [549, 91] on textarea at bounding box center [411, 82] width 502 height 48
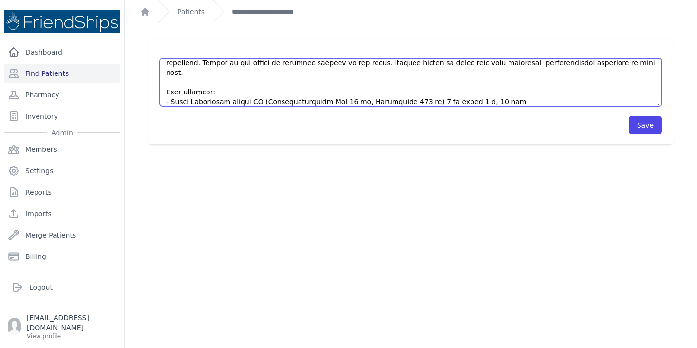
scroll to position [205, 0]
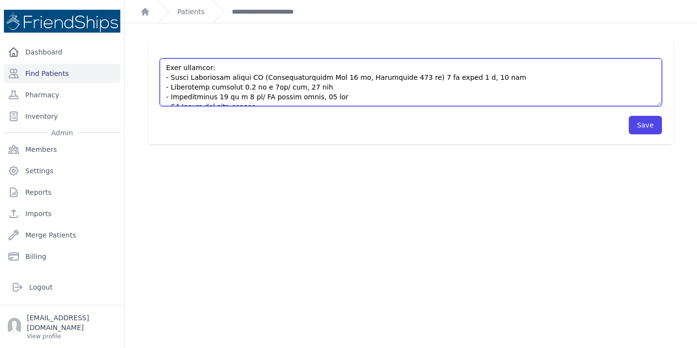
click at [184, 97] on textarea at bounding box center [411, 82] width 502 height 48
type textarea "This is 60-year-old male the past medical history, significant for hypertension…"
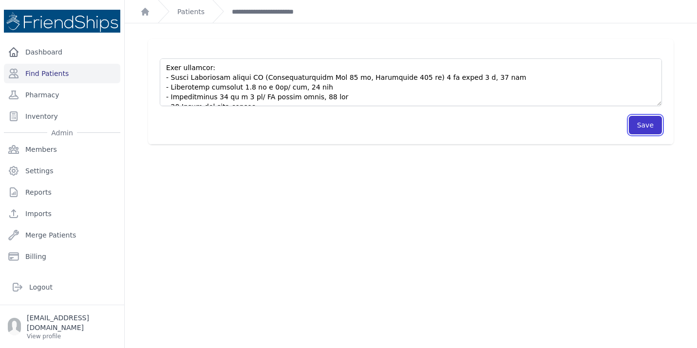
click at [648, 124] on button "Save" at bounding box center [645, 125] width 33 height 19
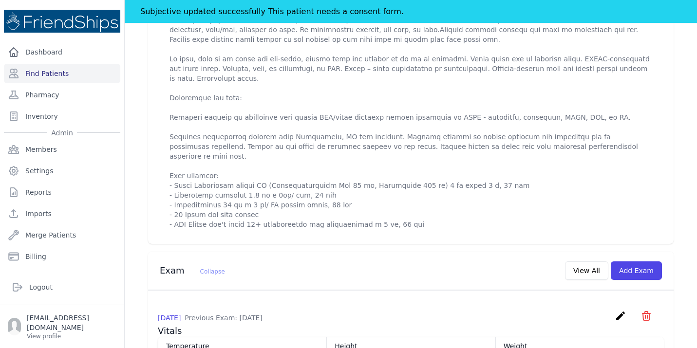
scroll to position [468, 0]
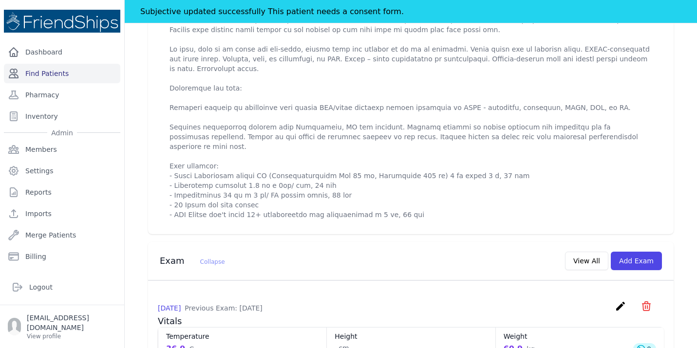
click at [69, 73] on link "Find Patients" at bounding box center [62, 73] width 116 height 19
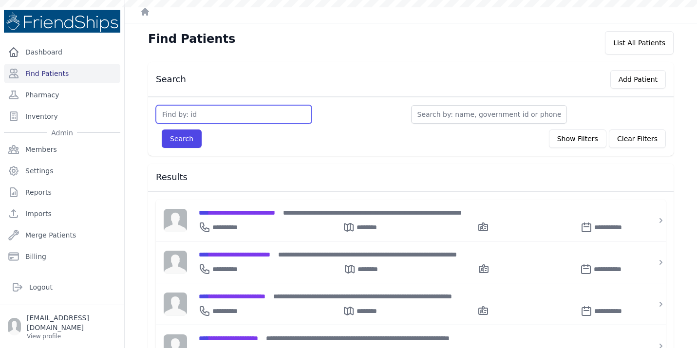
click at [193, 115] on input "text" at bounding box center [234, 114] width 156 height 19
click at [233, 335] on span "**********" at bounding box center [228, 338] width 59 height 7
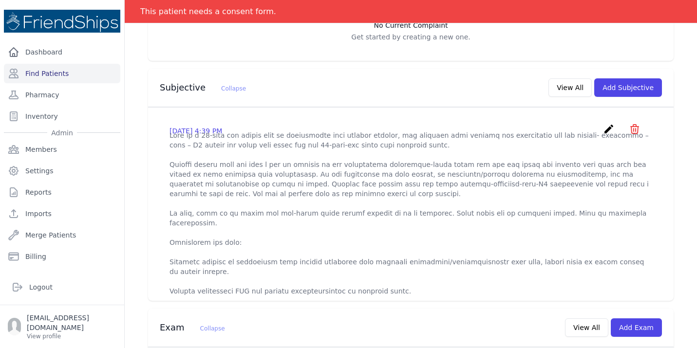
scroll to position [292, 0]
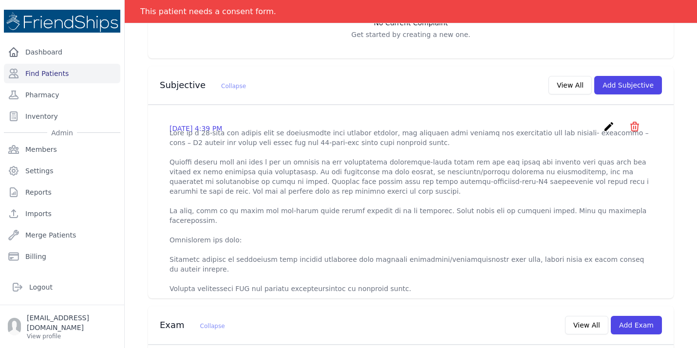
click at [131, 251] on div "# 211 [PERSON_NAME] [DEMOGRAPHIC_DATA] [DEMOGRAPHIC_DATA] DOB: [DEMOGRAPHIC_DAT…" at bounding box center [411, 324] width 572 height 1141
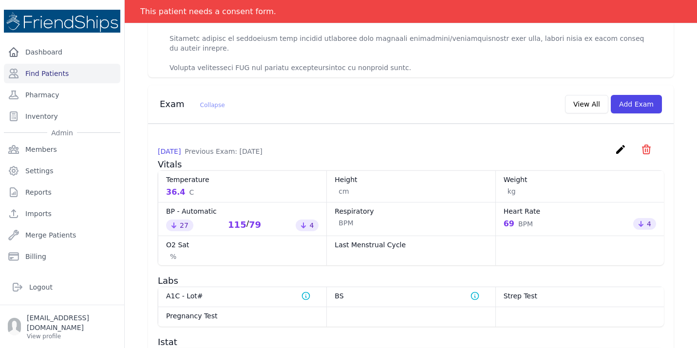
scroll to position [507, 0]
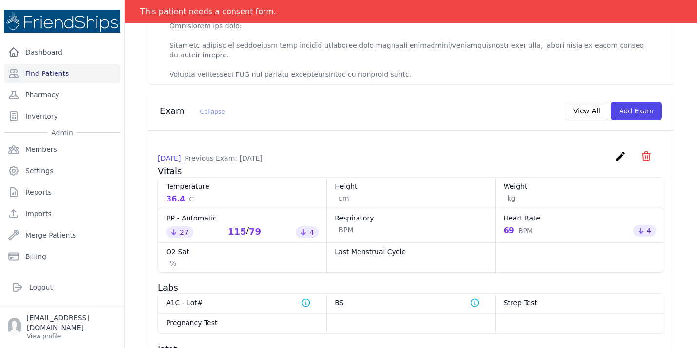
click at [617, 151] on icon "create" at bounding box center [621, 157] width 12 height 12
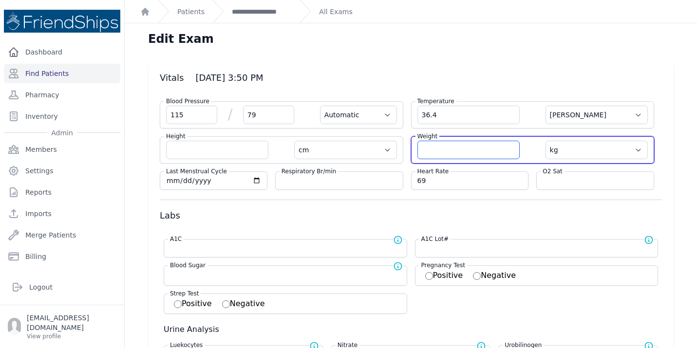
click at [493, 156] on input "number" at bounding box center [468, 150] width 102 height 19
type input "74.8"
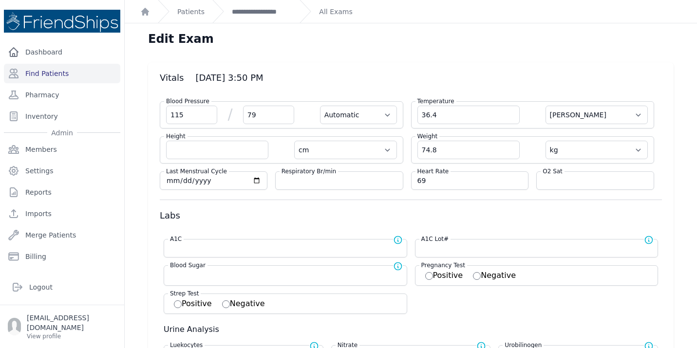
select select "Automatic"
select select "C"
select select "cm"
select select "kg"
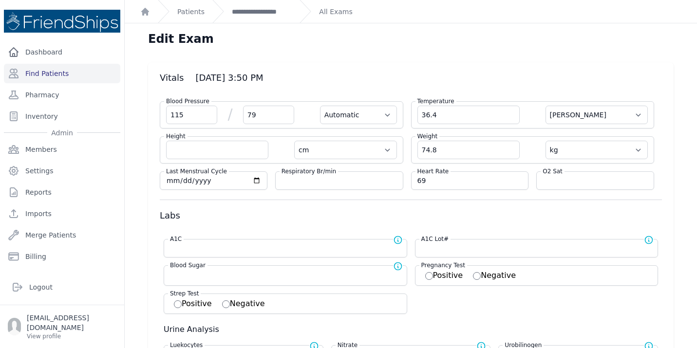
select select
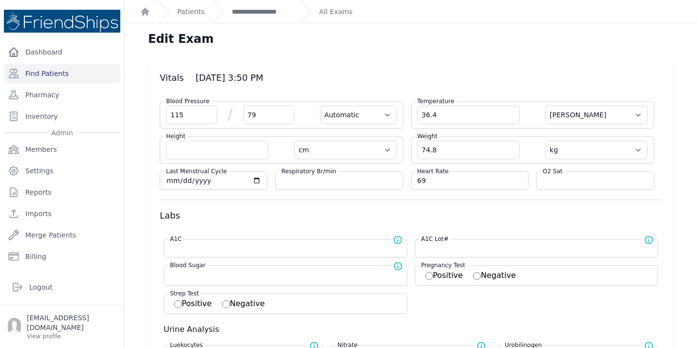
select select
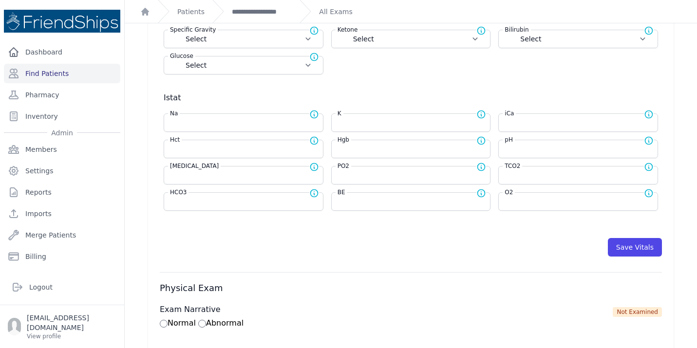
scroll to position [370, 0]
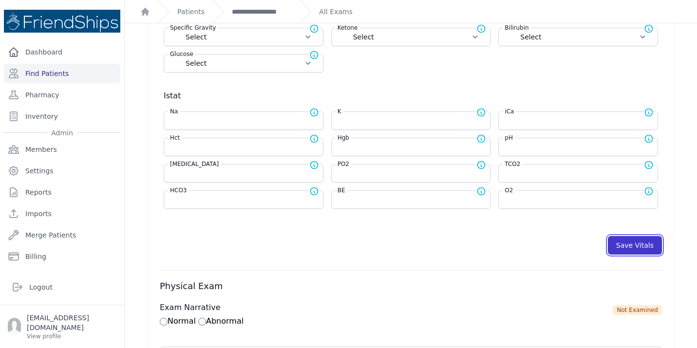
click at [635, 244] on button "Save Vitals" at bounding box center [635, 245] width 54 height 19
click at [257, 14] on link "**********" at bounding box center [262, 12] width 60 height 10
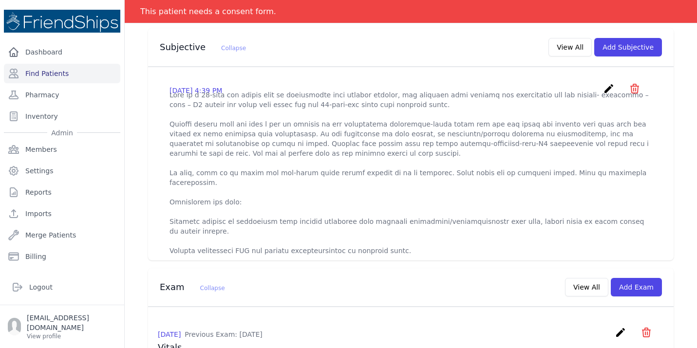
scroll to position [331, 0]
click at [50, 75] on link "Find Patients" at bounding box center [62, 73] width 116 height 19
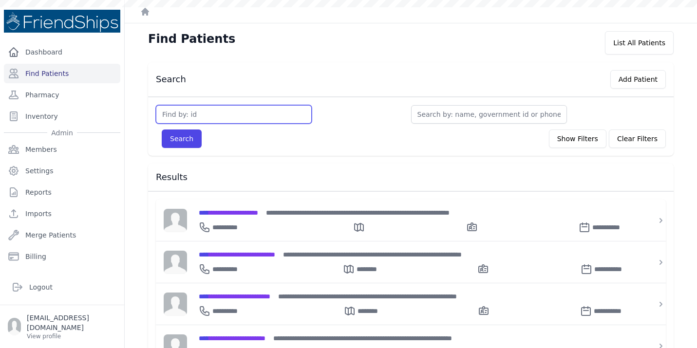
click at [203, 118] on input "text" at bounding box center [234, 114] width 156 height 19
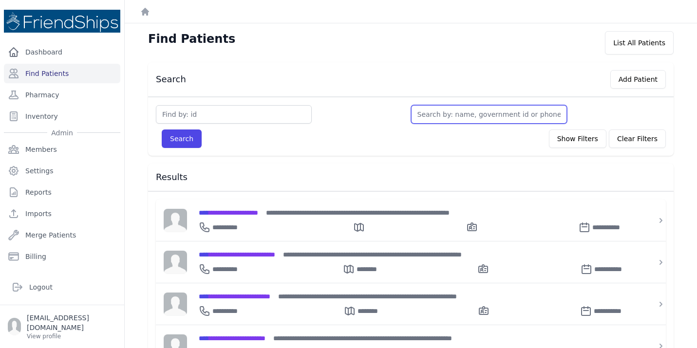
click at [428, 116] on input "text" at bounding box center [489, 114] width 156 height 19
type input "test"
click at [162, 130] on button "Search" at bounding box center [182, 139] width 40 height 19
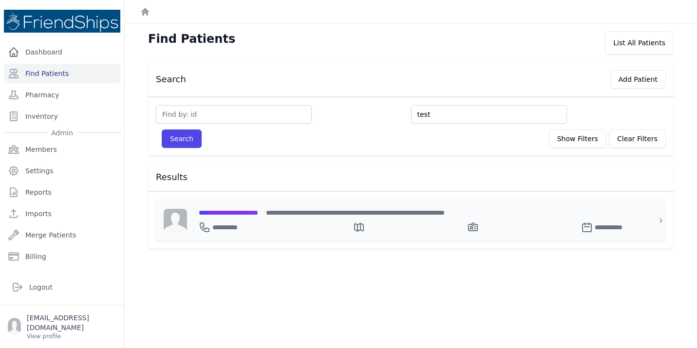
click at [247, 209] on span "**********" at bounding box center [228, 212] width 59 height 7
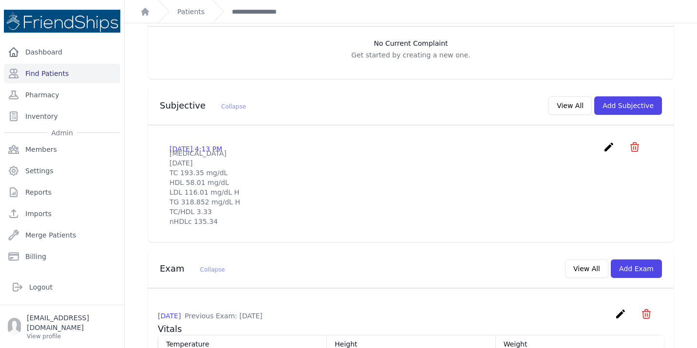
scroll to position [273, 0]
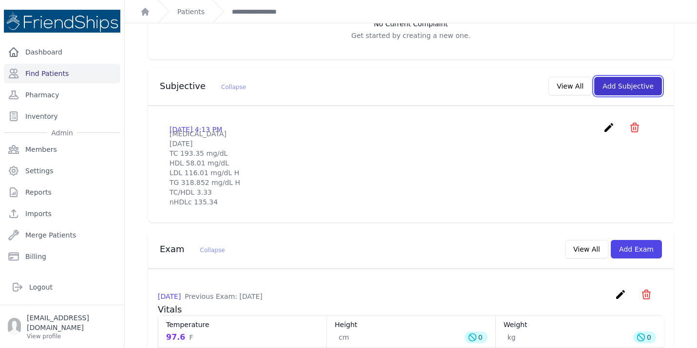
click at [630, 77] on button "Add Subjective" at bounding box center [628, 86] width 68 height 19
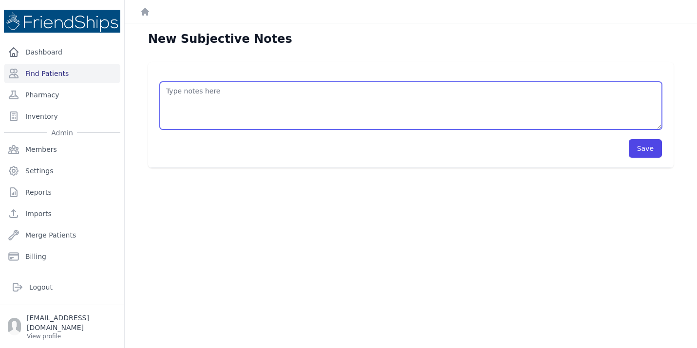
click at [215, 105] on textarea at bounding box center [411, 106] width 502 height 48
type textarea "l"
click at [265, 111] on textarea "TC: 2.59 mmoles/L HDL: 0.79 mmoles/L TG: 0.52 mmoles/L LDL: mmoles/L delete abo…" at bounding box center [411, 106] width 502 height 48
click at [182, 106] on textarea "TC: 2.59 mmoles/L HDL: 0.79 mmoles/L TG: 0.52 mmoles/L LDL: mmoles/L delete abo…" at bounding box center [411, 106] width 502 height 48
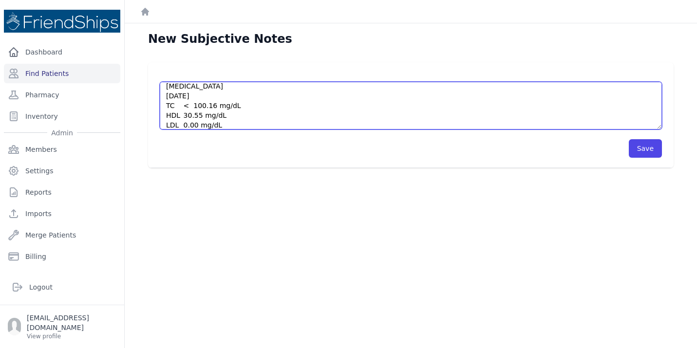
scroll to position [93, 0]
type textarea "TC: 2.59 mmoles/L HDL: 0.79 mmoles/L TG: 0.52 mmoles/L LDL: mmoles/L delete abo…"
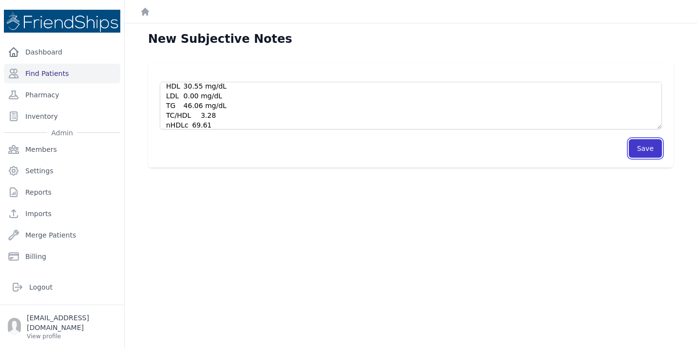
click at [649, 150] on button "Save" at bounding box center [645, 148] width 33 height 19
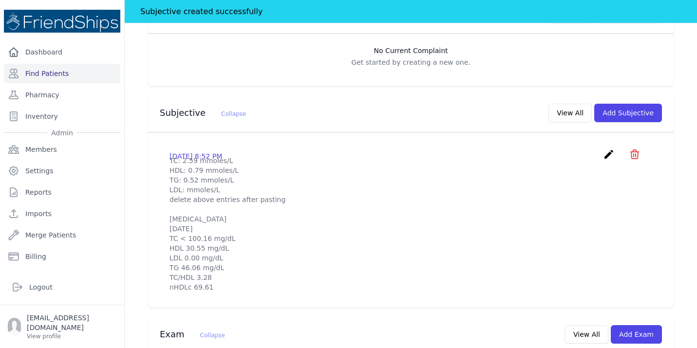
scroll to position [312, 0]
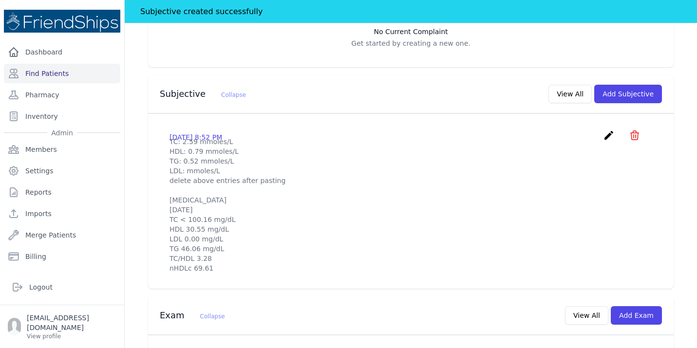
click at [635, 130] on icon "icon" at bounding box center [635, 136] width 12 height 12
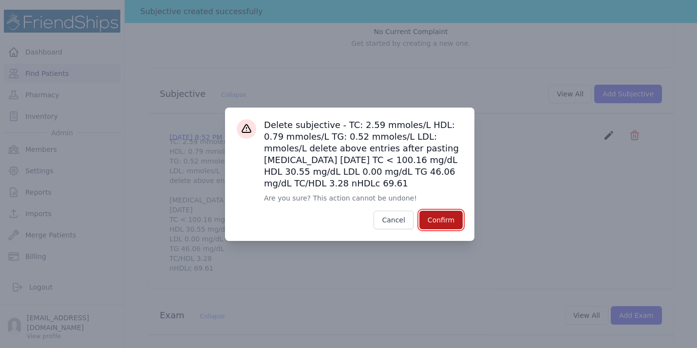
click at [437, 220] on button "Confirm" at bounding box center [440, 220] width 43 height 19
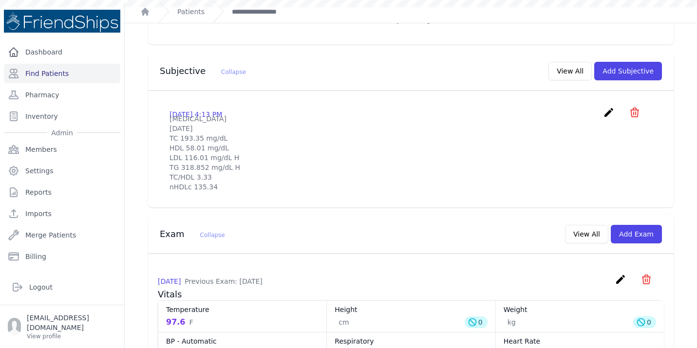
scroll to position [288, 0]
